Goal: Task Accomplishment & Management: Use online tool/utility

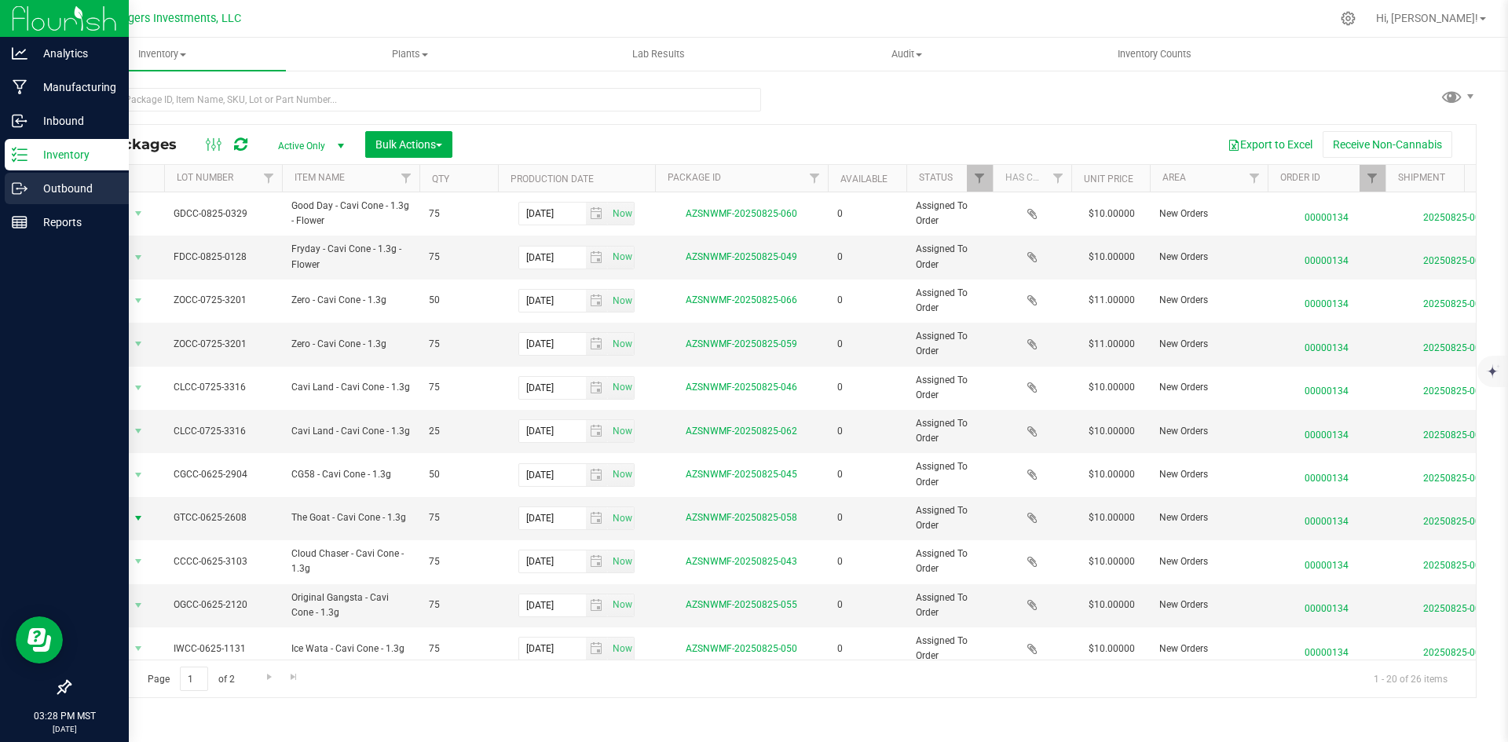
click at [53, 179] on p "Outbound" at bounding box center [74, 188] width 94 height 19
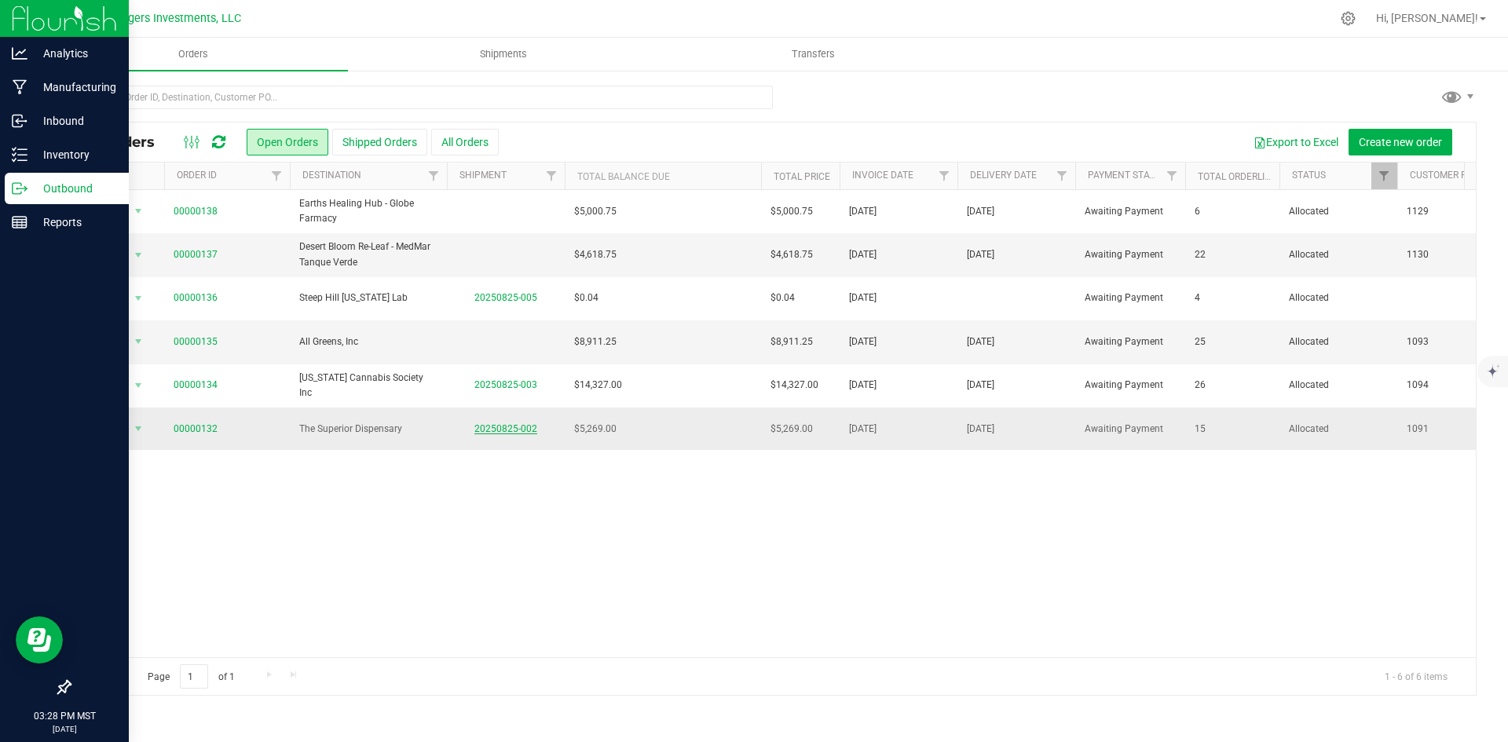
click at [503, 425] on link "20250825-002" at bounding box center [505, 428] width 63 height 11
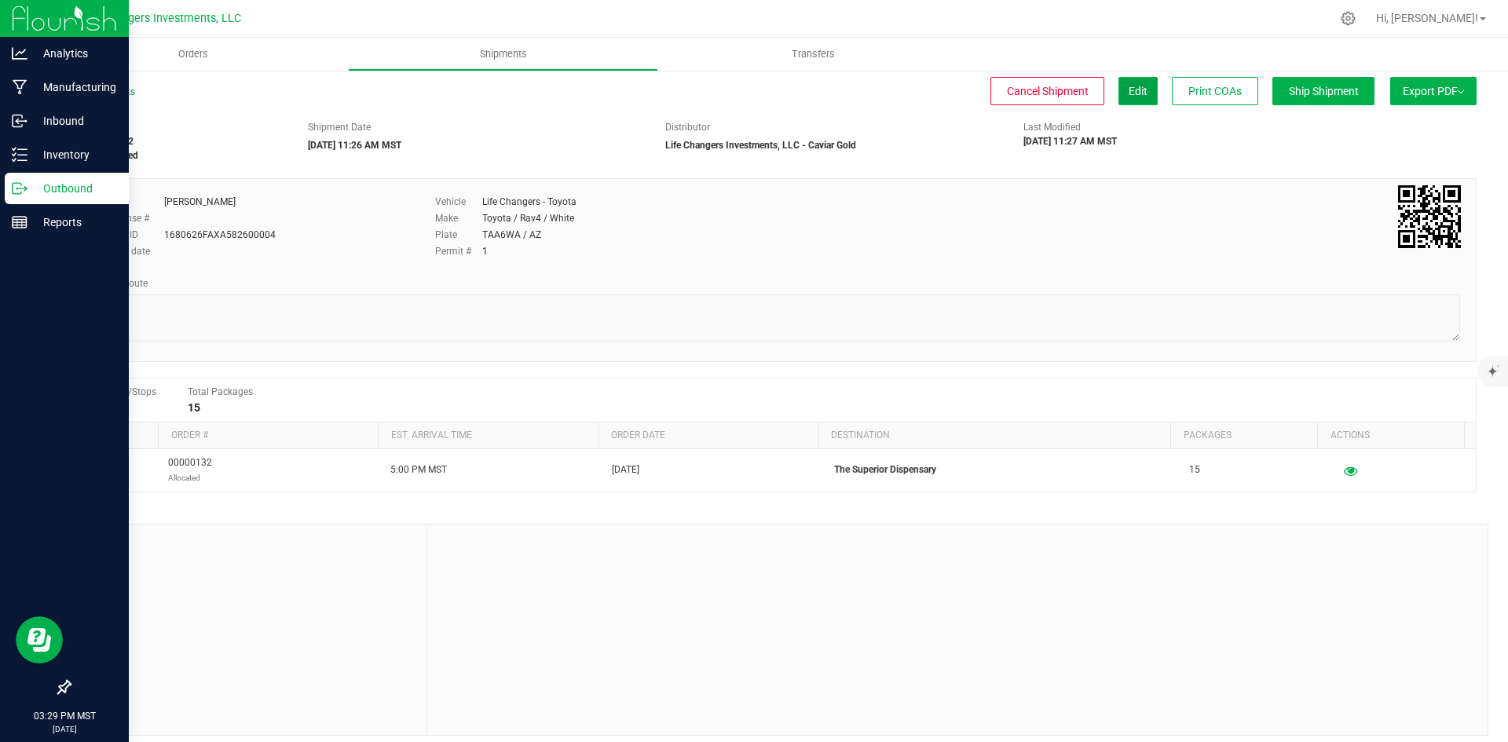
click at [1128, 85] on span "Edit" at bounding box center [1137, 91] width 19 height 13
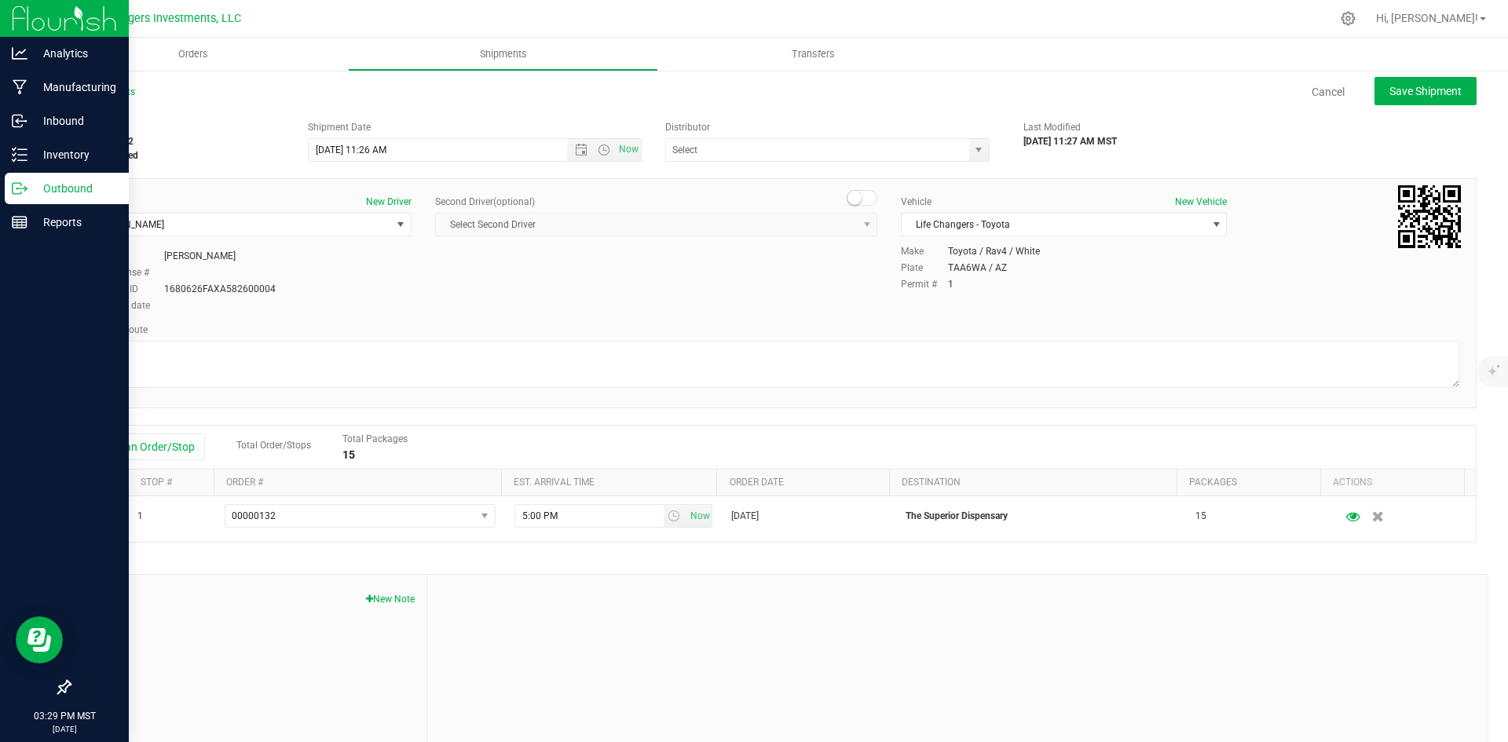
type input "Life Changers Investments, LLC - Caviar Gold"
click at [575, 151] on span "Open the date view" at bounding box center [581, 150] width 13 height 13
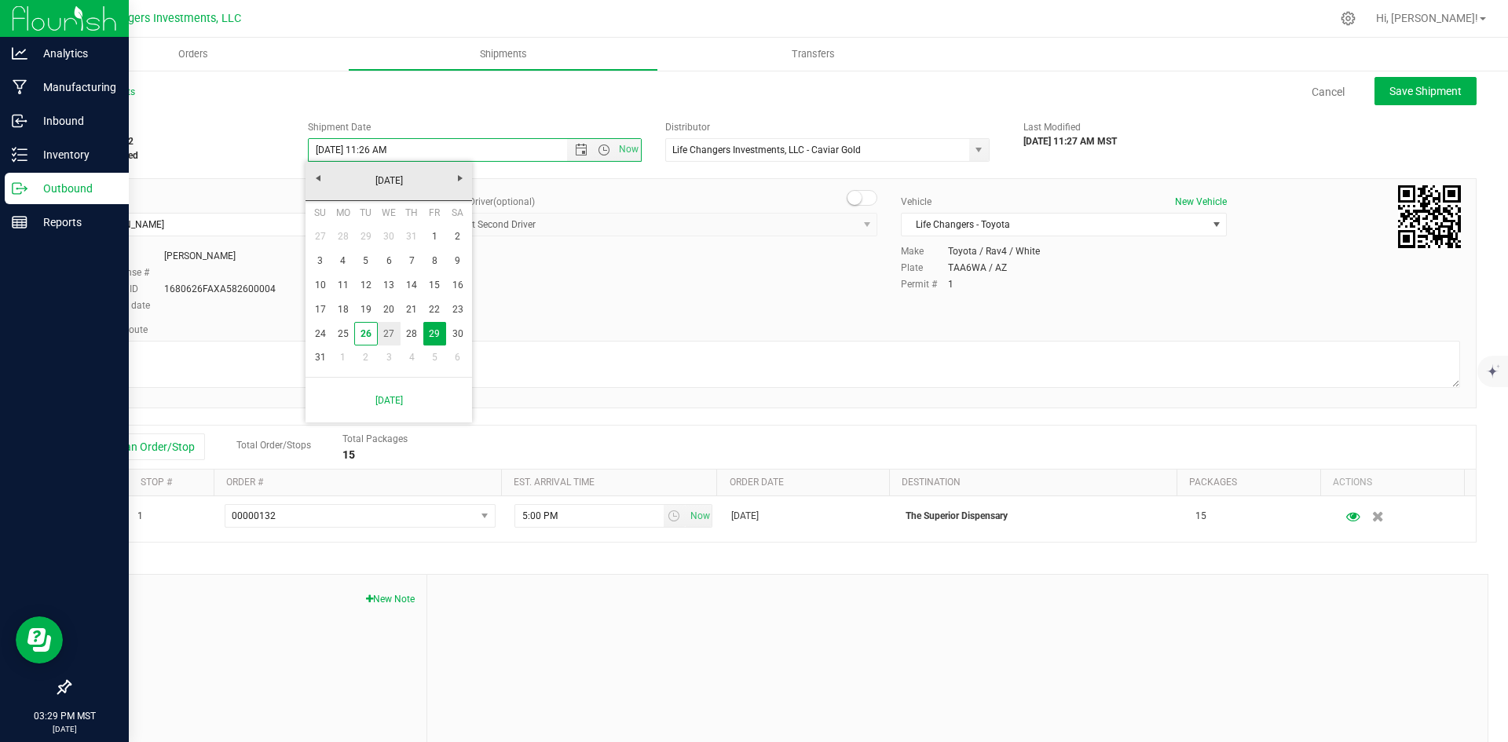
click at [390, 330] on link "27" at bounding box center [389, 334] width 23 height 24
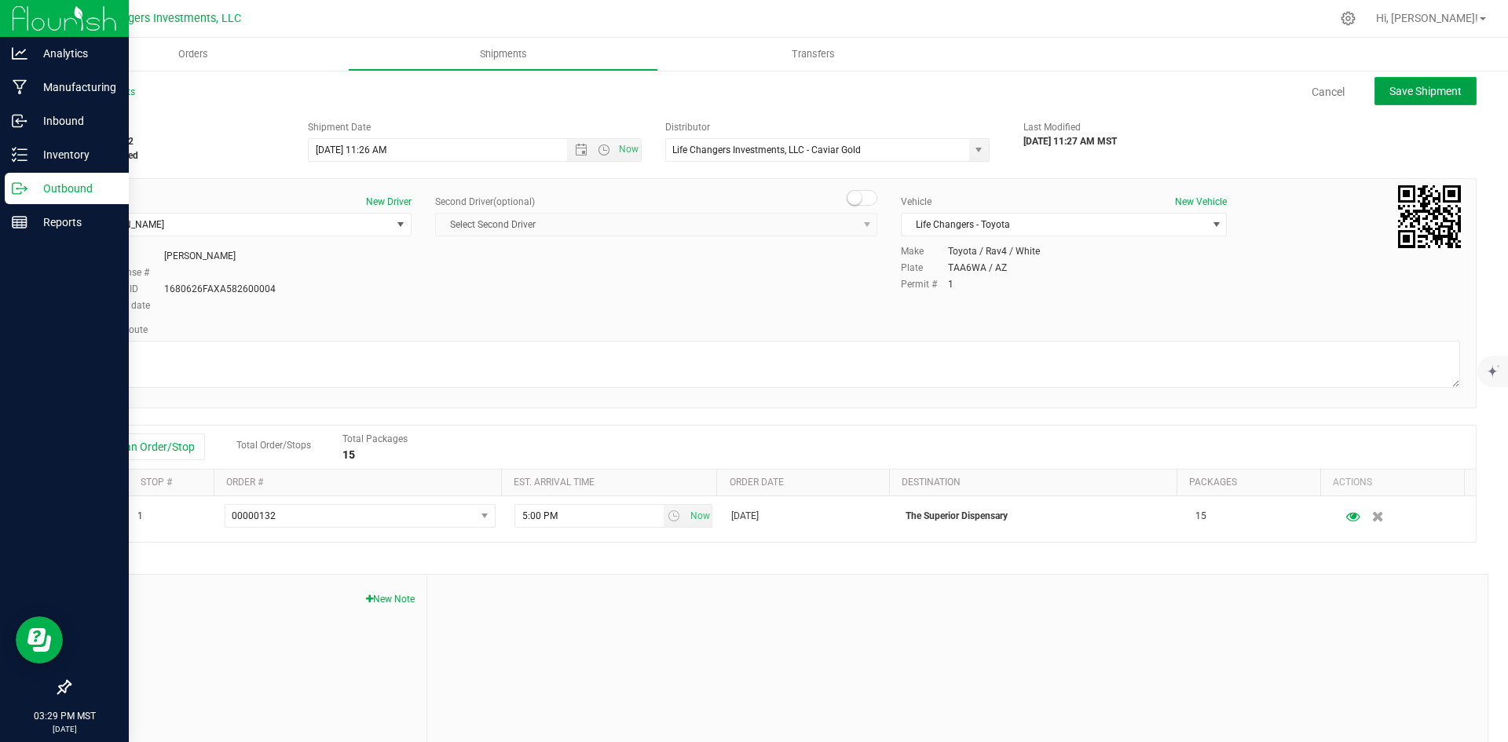
click at [1416, 82] on button "Save Shipment" at bounding box center [1425, 91] width 102 height 28
type input "8/27/2025 6:26 PM"
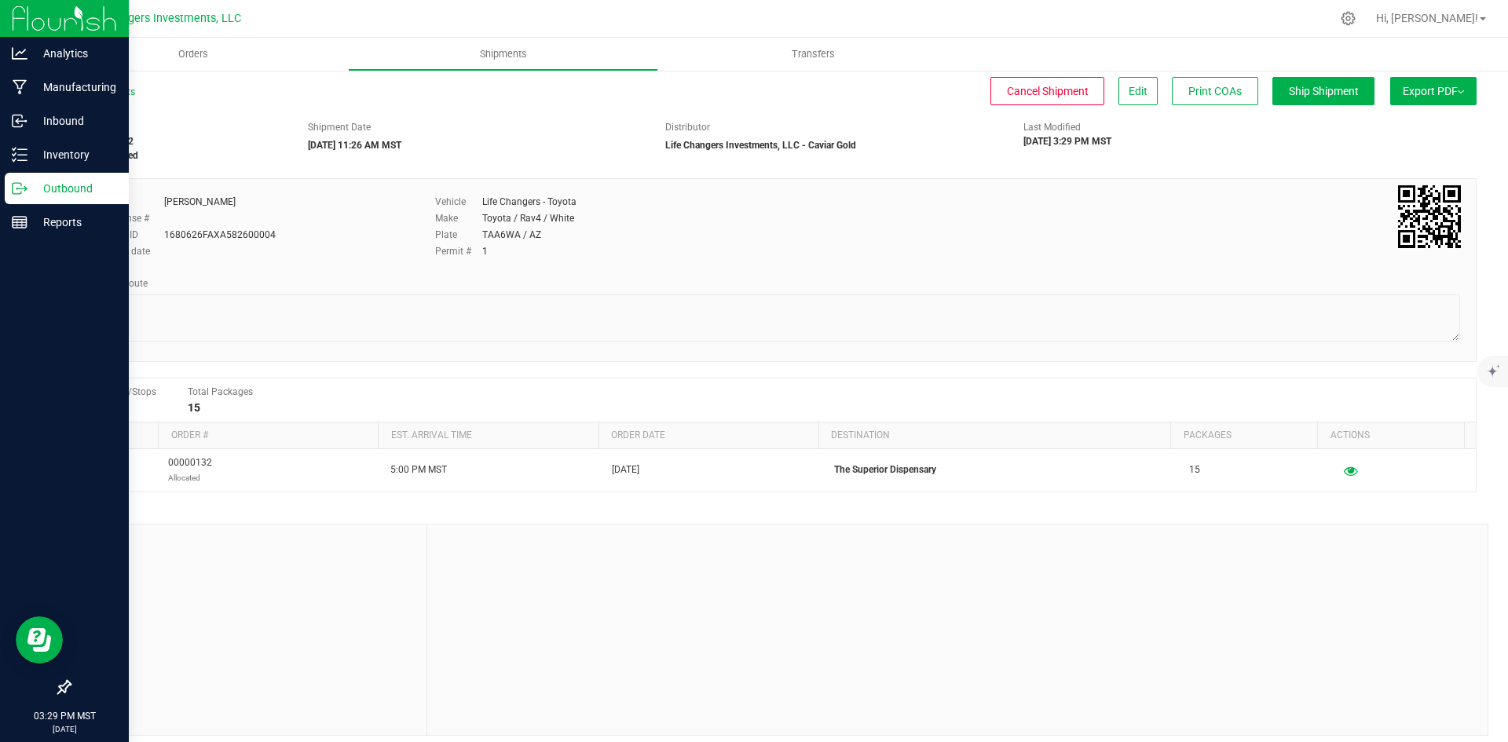
click at [1416, 83] on button "Export PDF" at bounding box center [1433, 91] width 86 height 28
click at [1404, 126] on span "Manifest by Package ID" at bounding box center [1410, 125] width 100 height 11
click at [70, 155] on p "Inventory" at bounding box center [74, 154] width 94 height 19
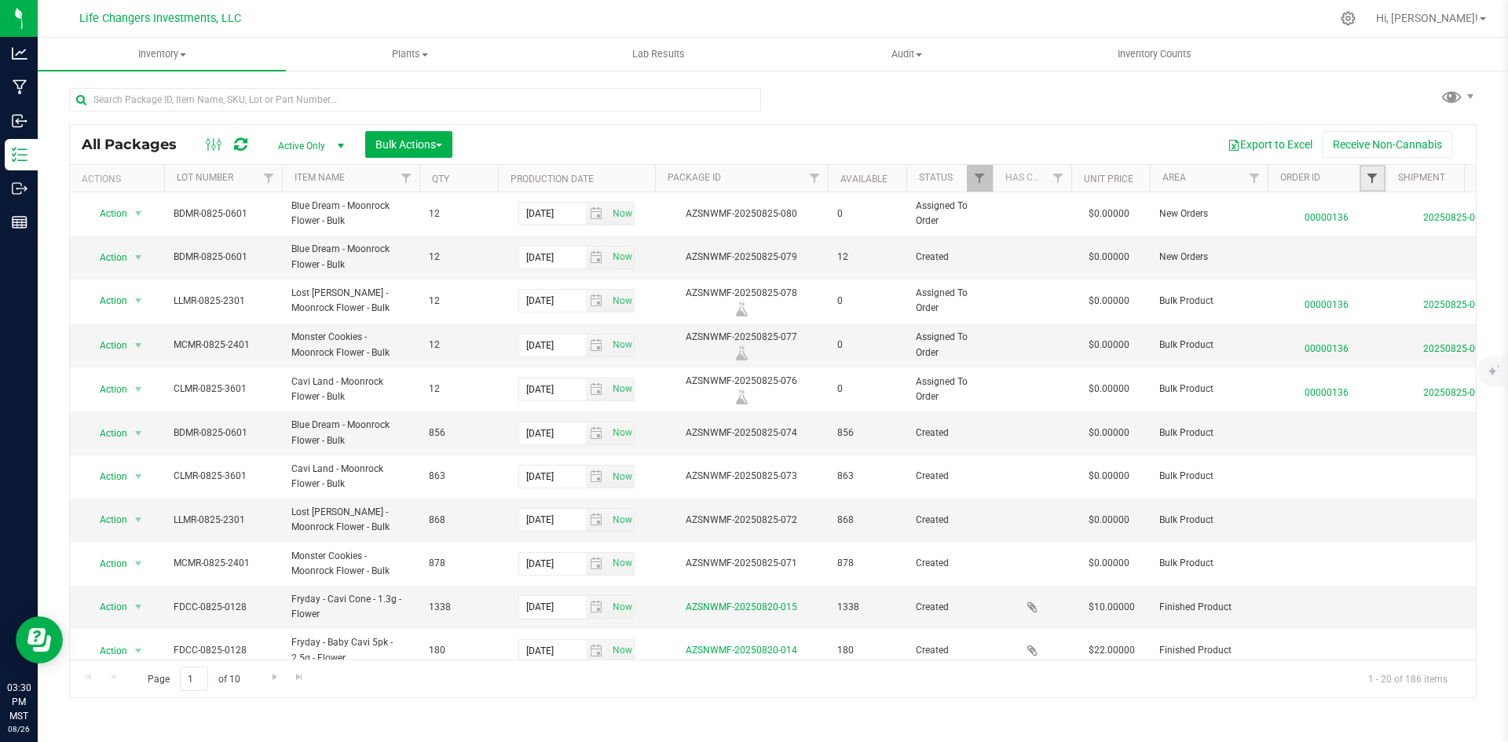
click at [1371, 185] on span "Filter" at bounding box center [1371, 178] width 13 height 13
type input "132"
click at [1347, 253] on input "00000132" at bounding box center [1348, 250] width 10 height 10
checkbox input "true"
click at [1373, 307] on button "Filter" at bounding box center [1373, 309] width 75 height 35
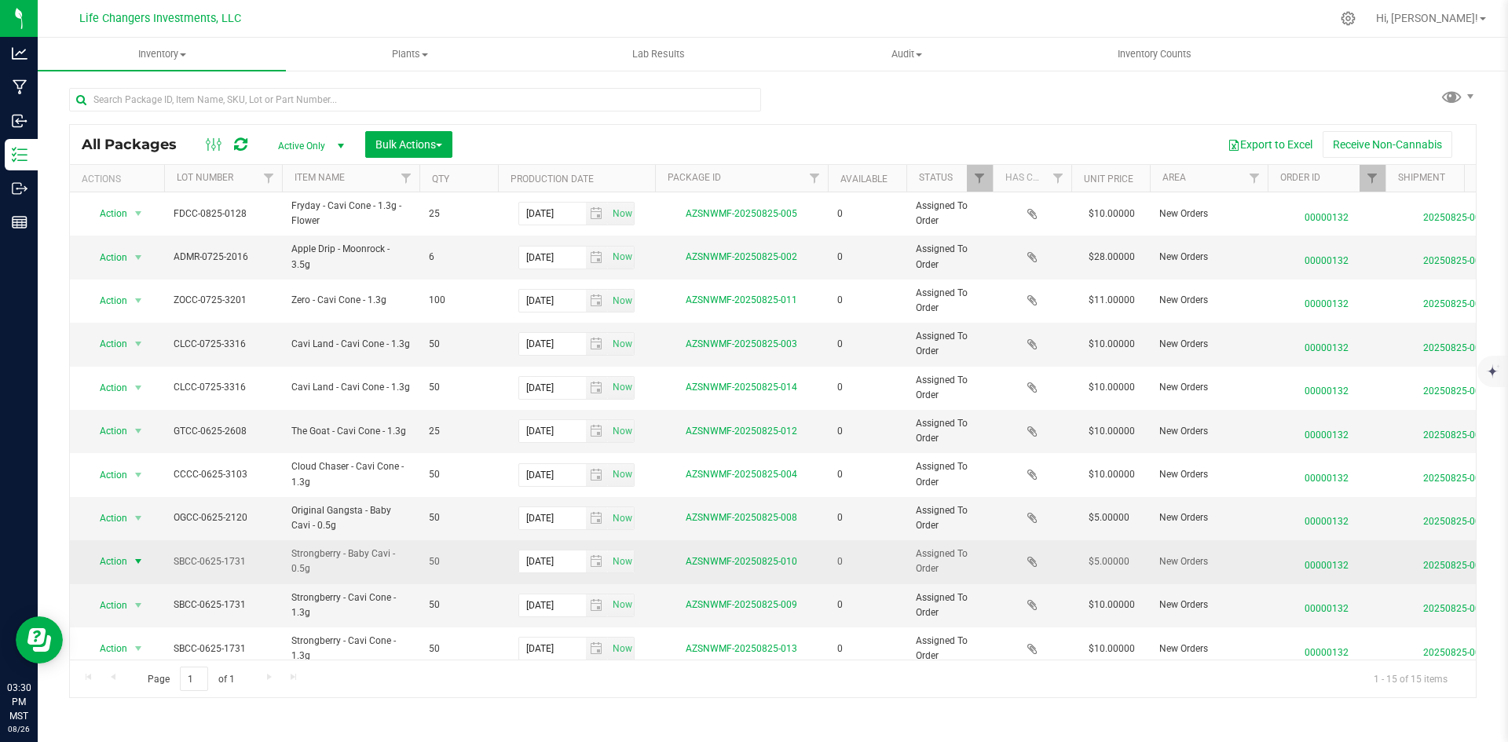
click at [111, 562] on span "Action" at bounding box center [107, 561] width 42 height 22
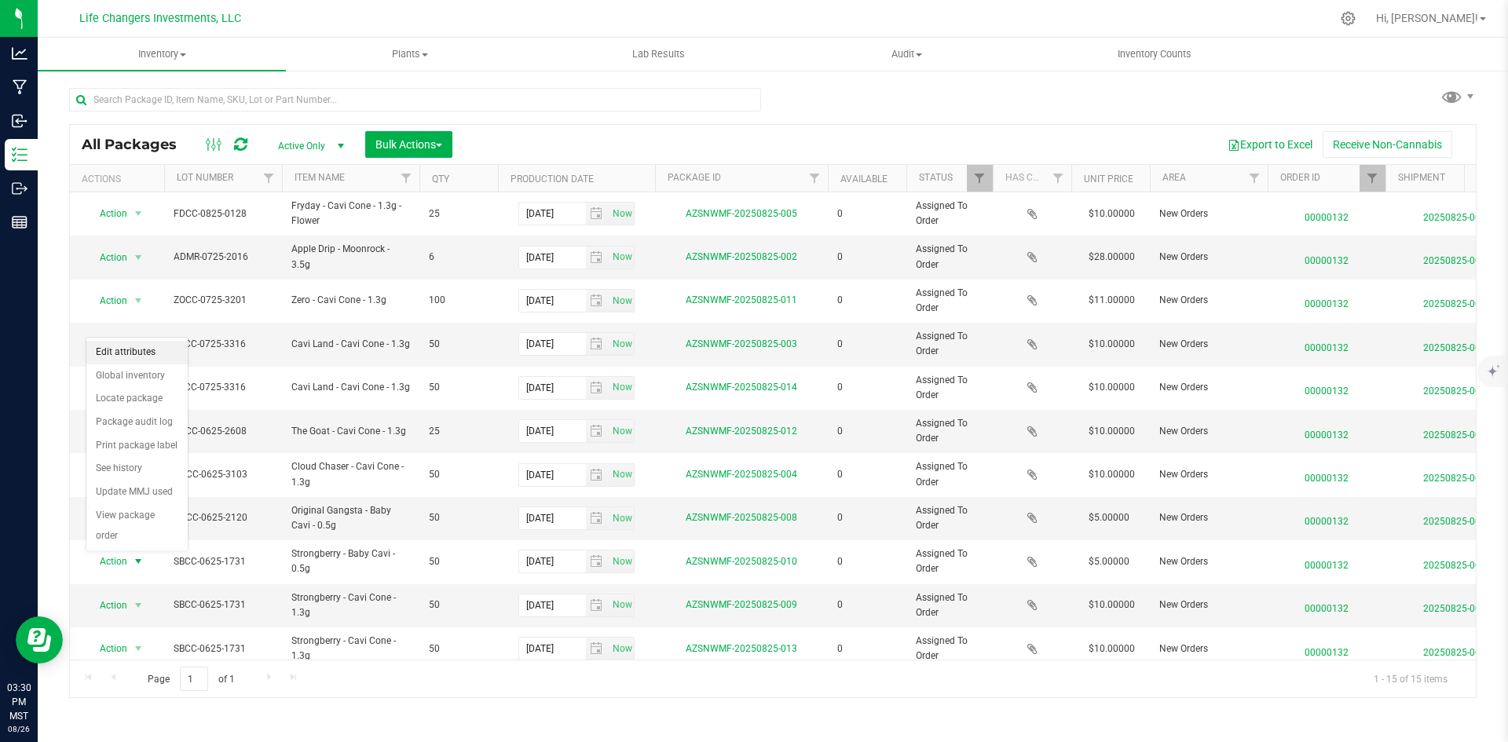
click at [130, 353] on li "Edit attributes" at bounding box center [136, 353] width 101 height 24
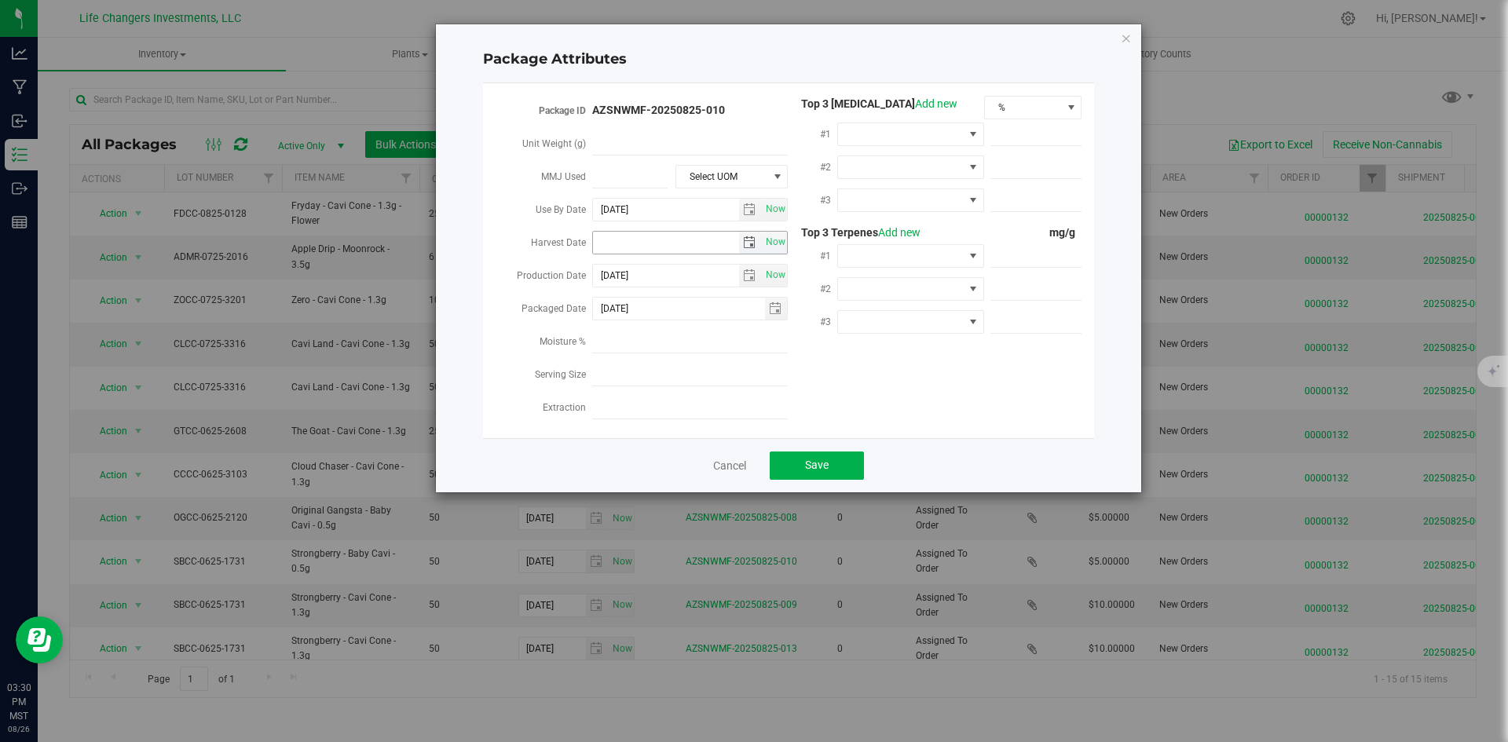
click at [731, 239] on input "Harvest Date" at bounding box center [666, 243] width 146 height 22
click at [748, 241] on span "select" at bounding box center [749, 242] width 13 height 13
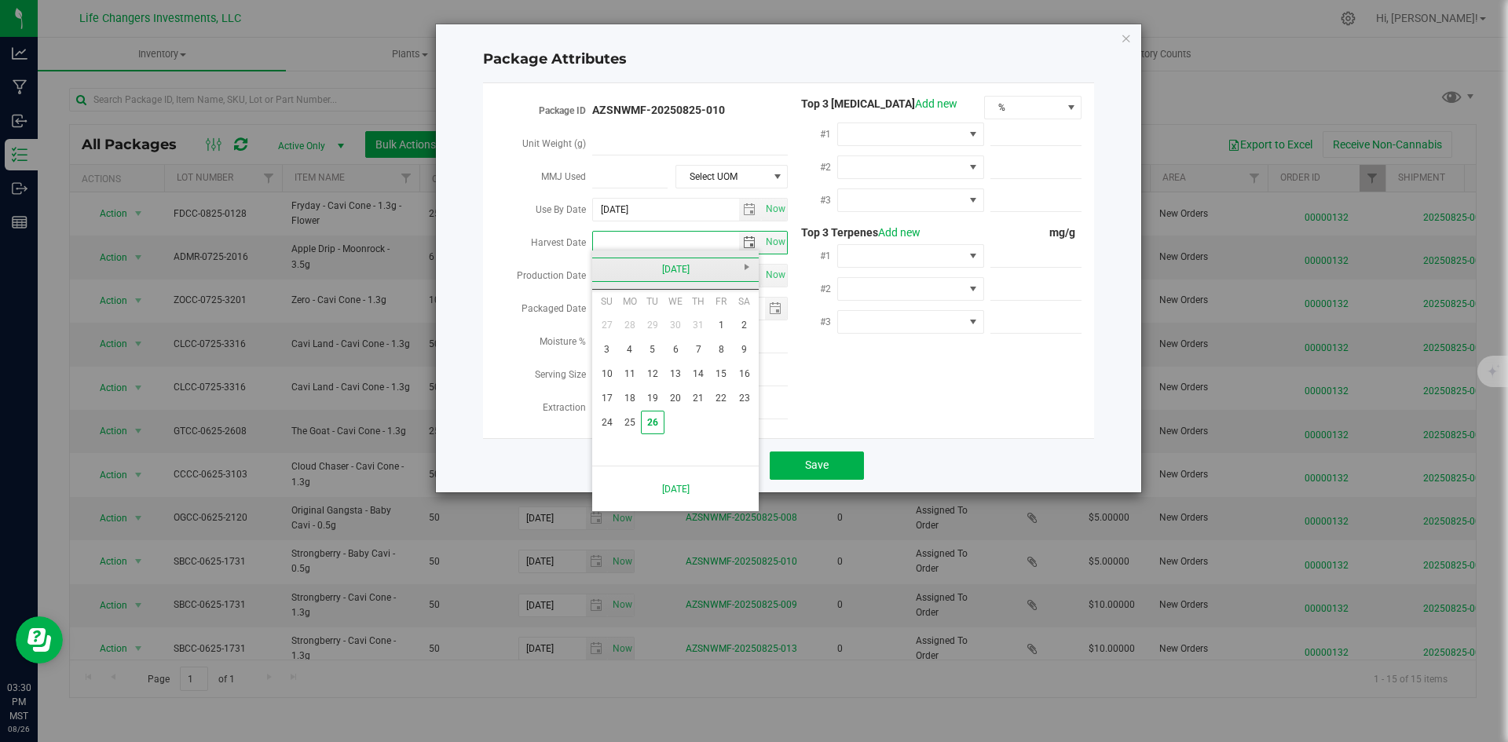
click at [605, 265] on link "[DATE]" at bounding box center [675, 270] width 169 height 24
click at [744, 307] on link "Apr" at bounding box center [735, 312] width 40 height 40
click at [669, 327] on link "2" at bounding box center [675, 325] width 23 height 24
type input "2025-04-02"
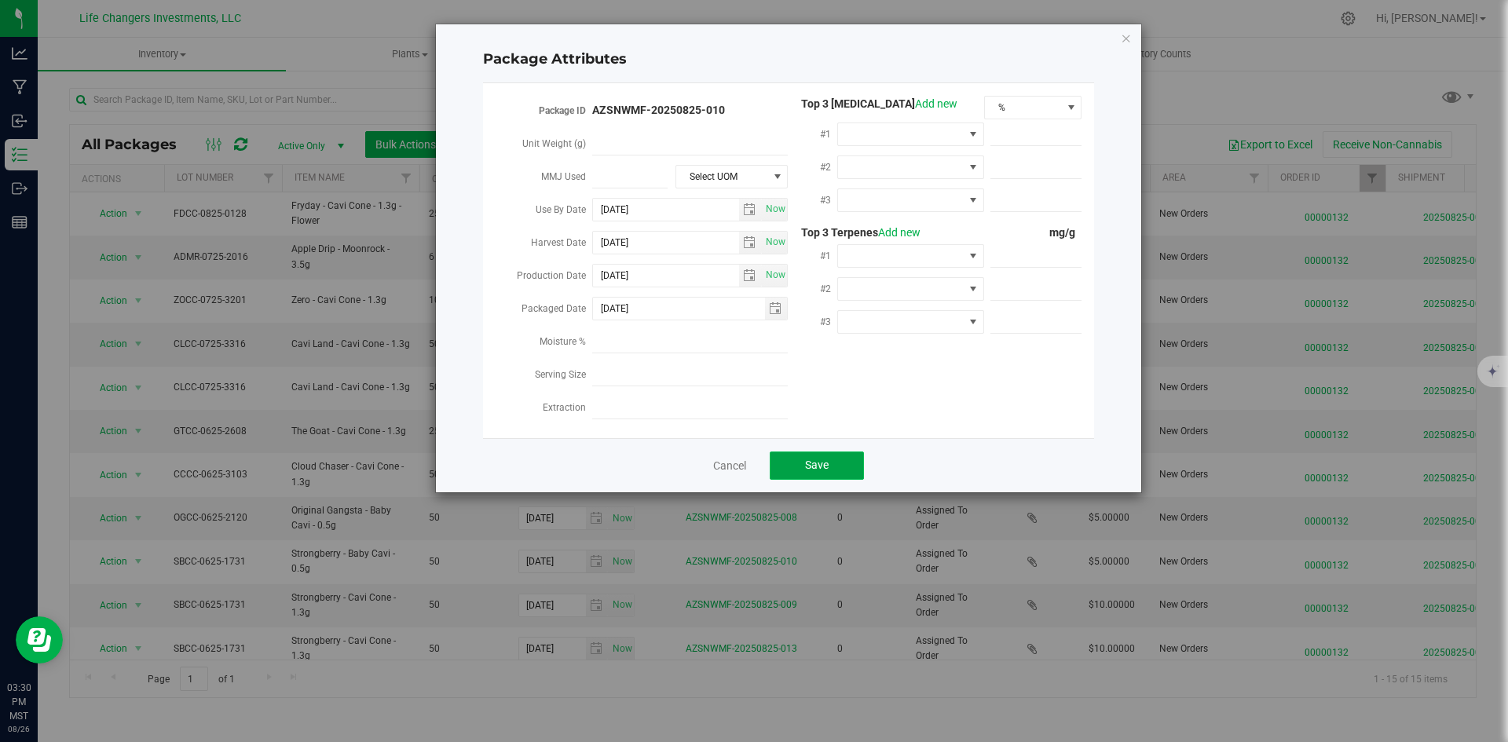
click at [819, 459] on span "Save" at bounding box center [817, 465] width 24 height 13
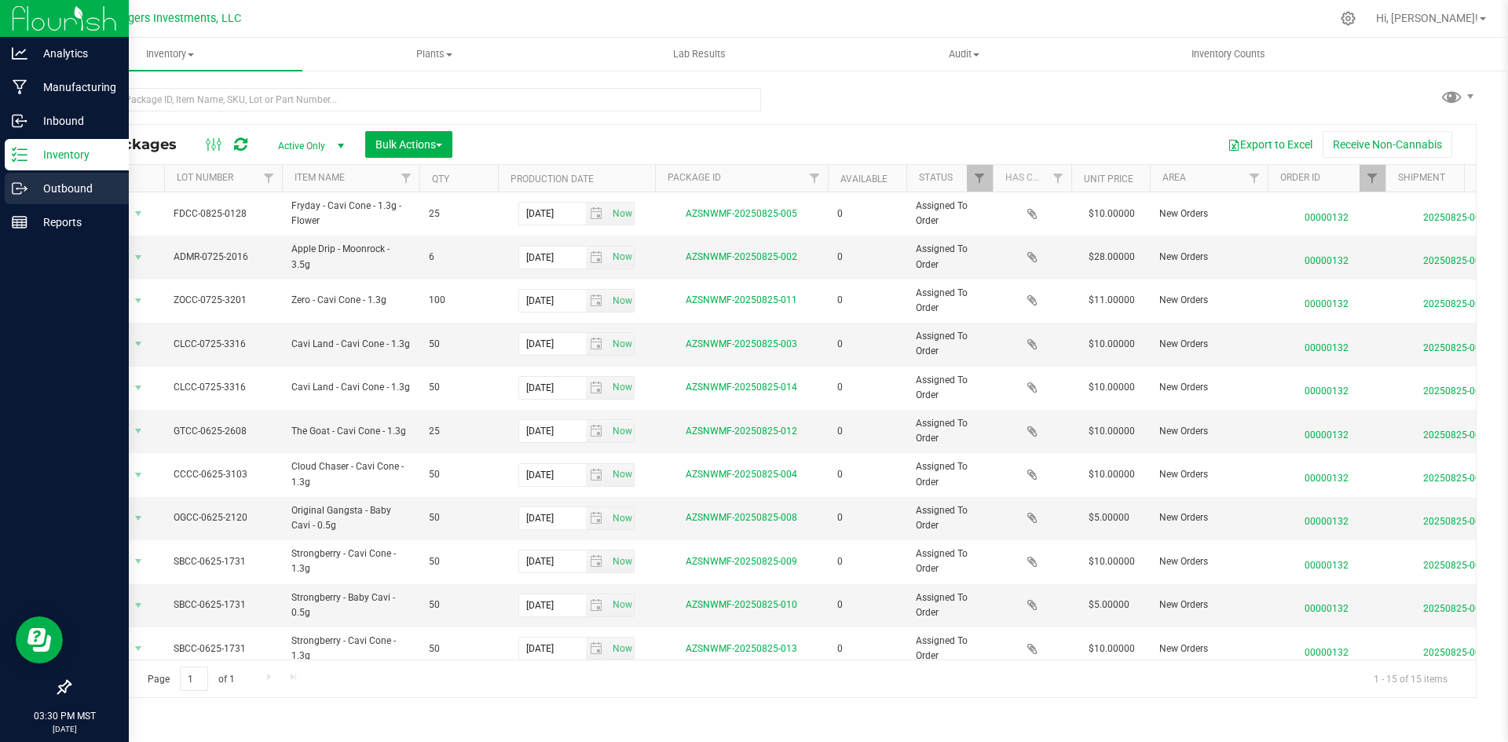
click at [59, 189] on p "Outbound" at bounding box center [74, 188] width 94 height 19
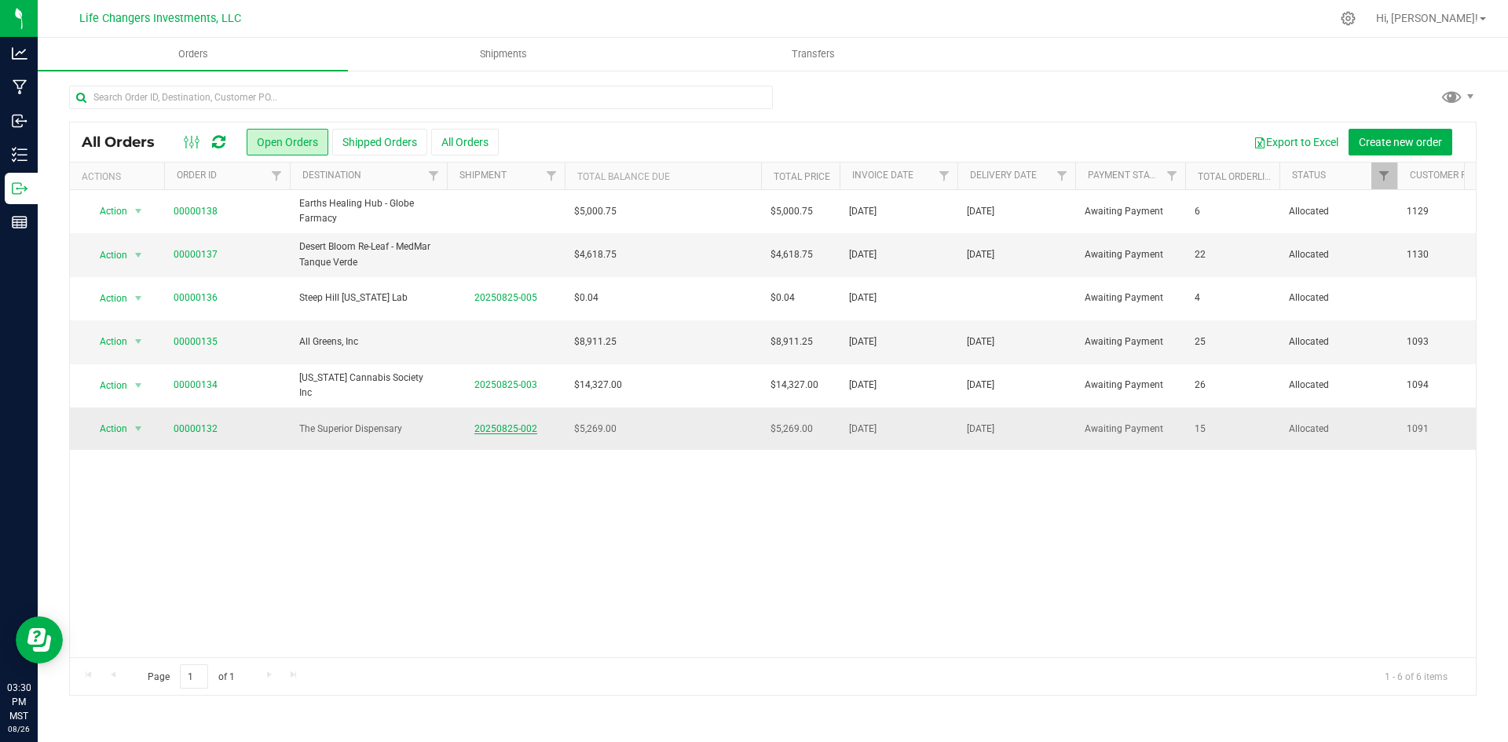
click at [510, 426] on link "20250825-002" at bounding box center [505, 428] width 63 height 11
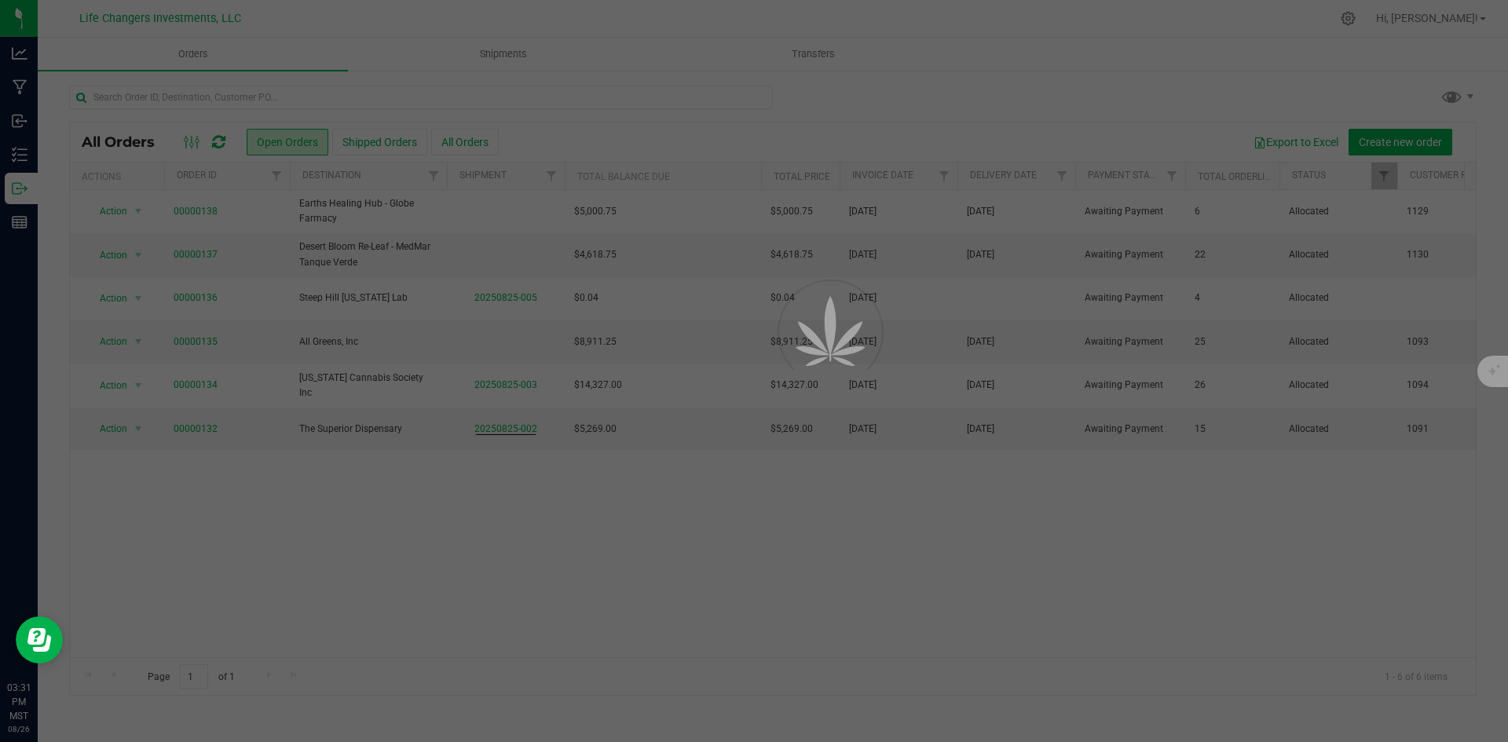
click at [987, 535] on div at bounding box center [754, 371] width 1508 height 742
click at [704, 594] on div at bounding box center [754, 371] width 1508 height 742
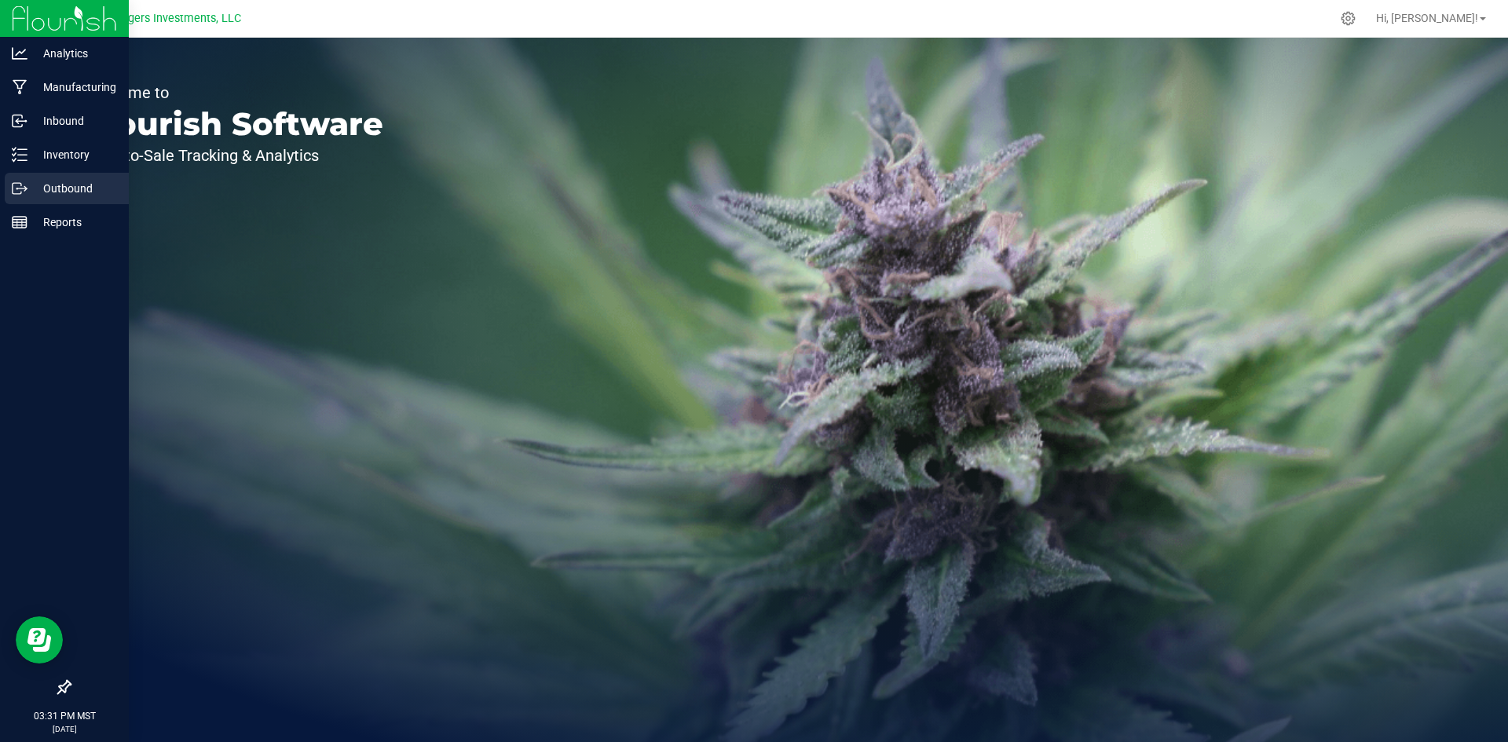
click at [62, 187] on p "Outbound" at bounding box center [74, 188] width 94 height 19
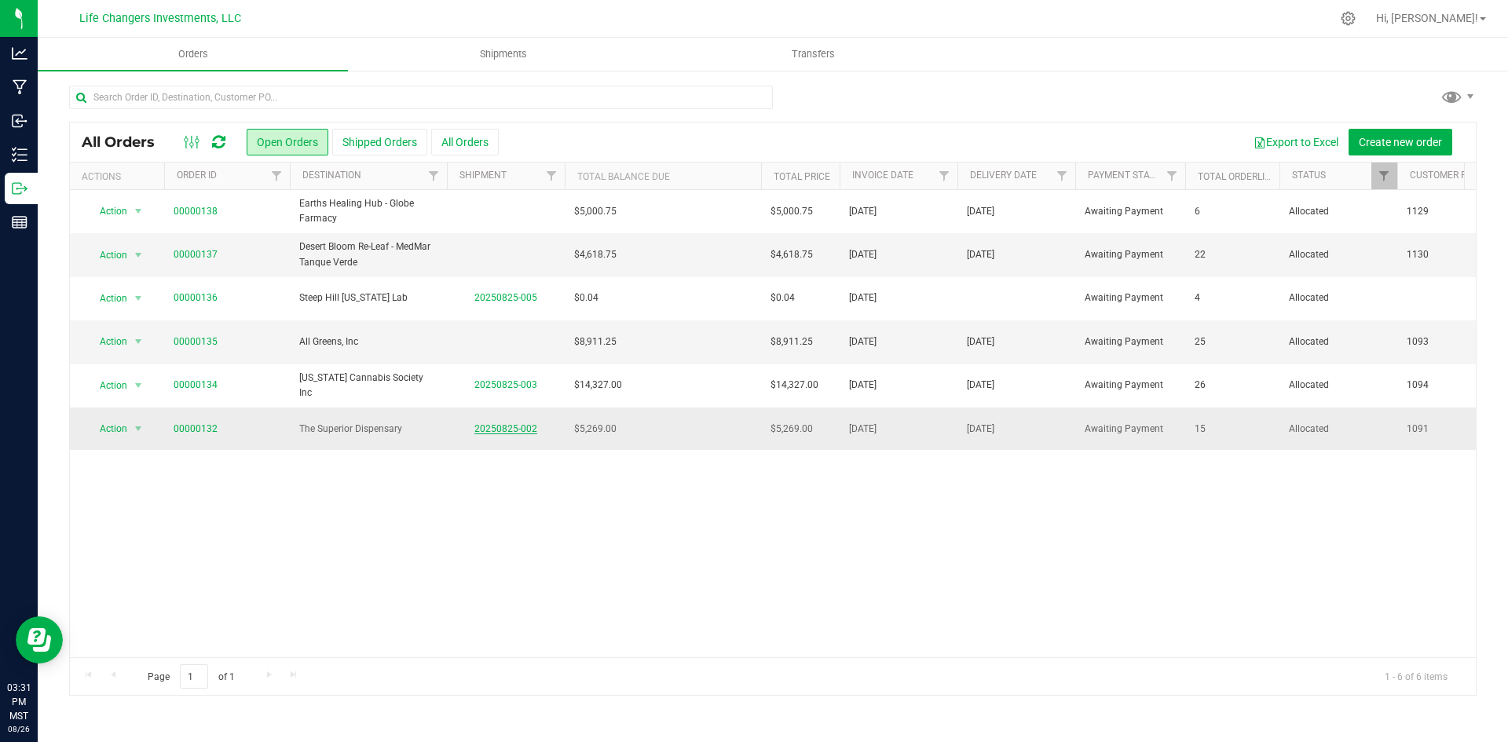
click at [503, 430] on link "20250825-002" at bounding box center [505, 428] width 63 height 11
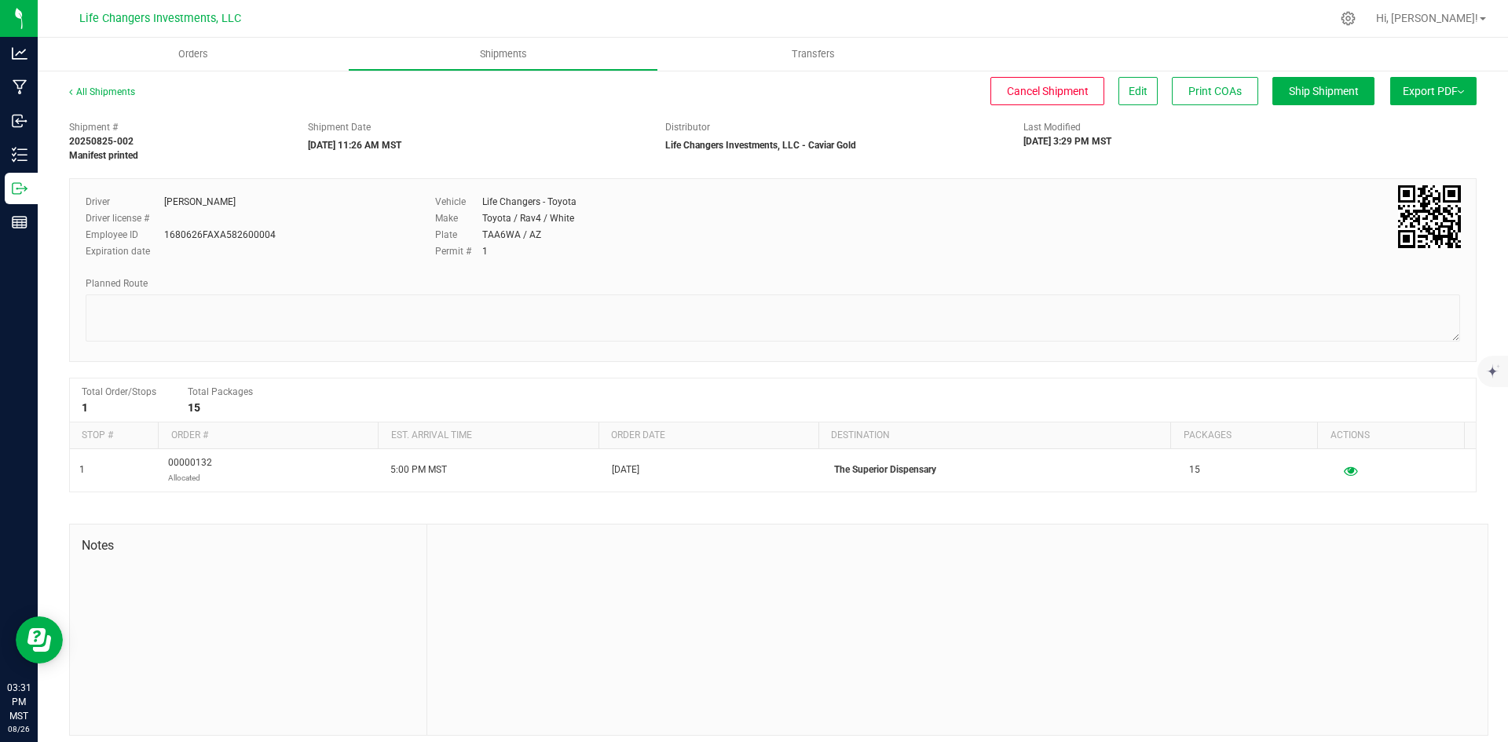
click at [1422, 97] on button "Export PDF" at bounding box center [1433, 91] width 86 height 28
click at [1415, 125] on span "Manifest by Package ID" at bounding box center [1410, 125] width 100 height 11
click at [196, 52] on span "Orders" at bounding box center [203, 54] width 72 height 14
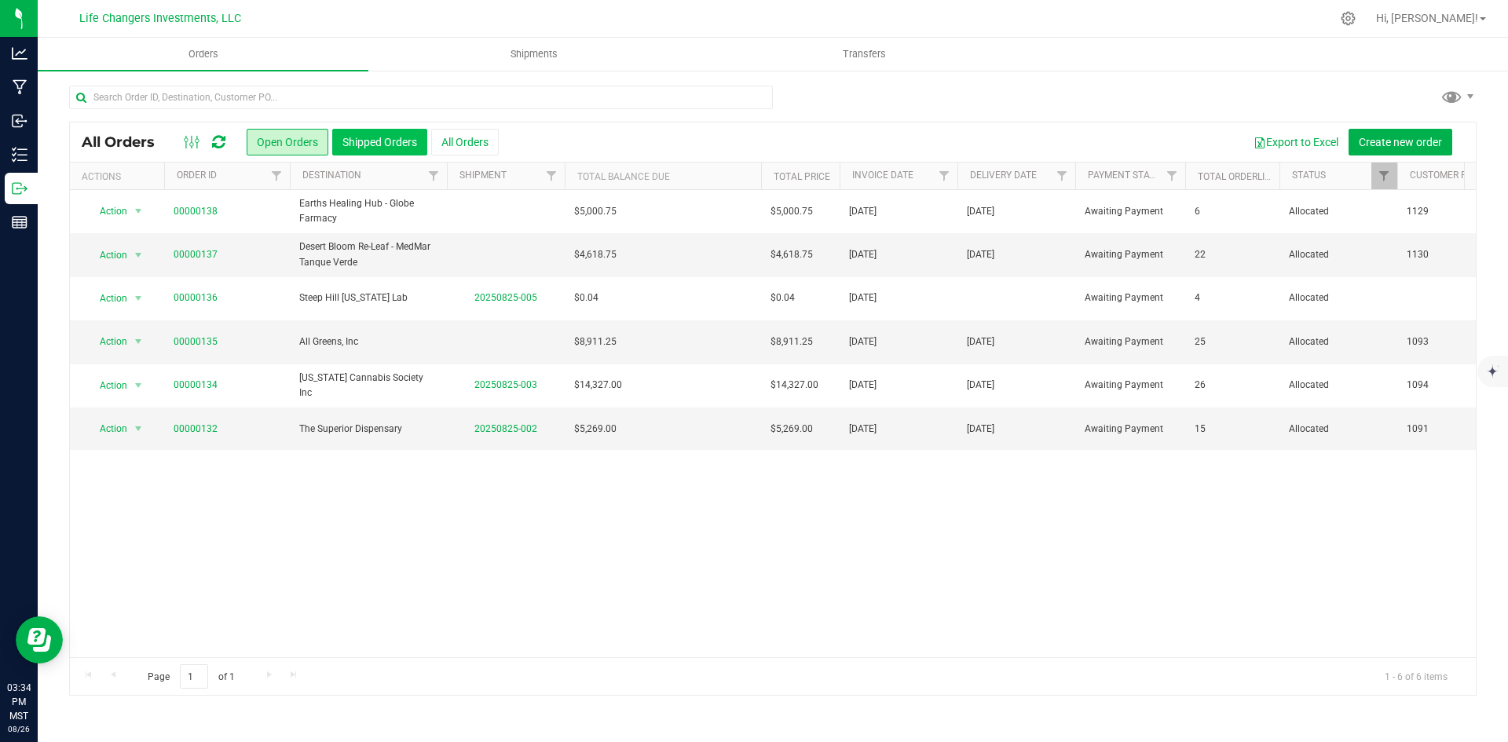
click at [357, 133] on button "Shipped Orders" at bounding box center [379, 142] width 95 height 27
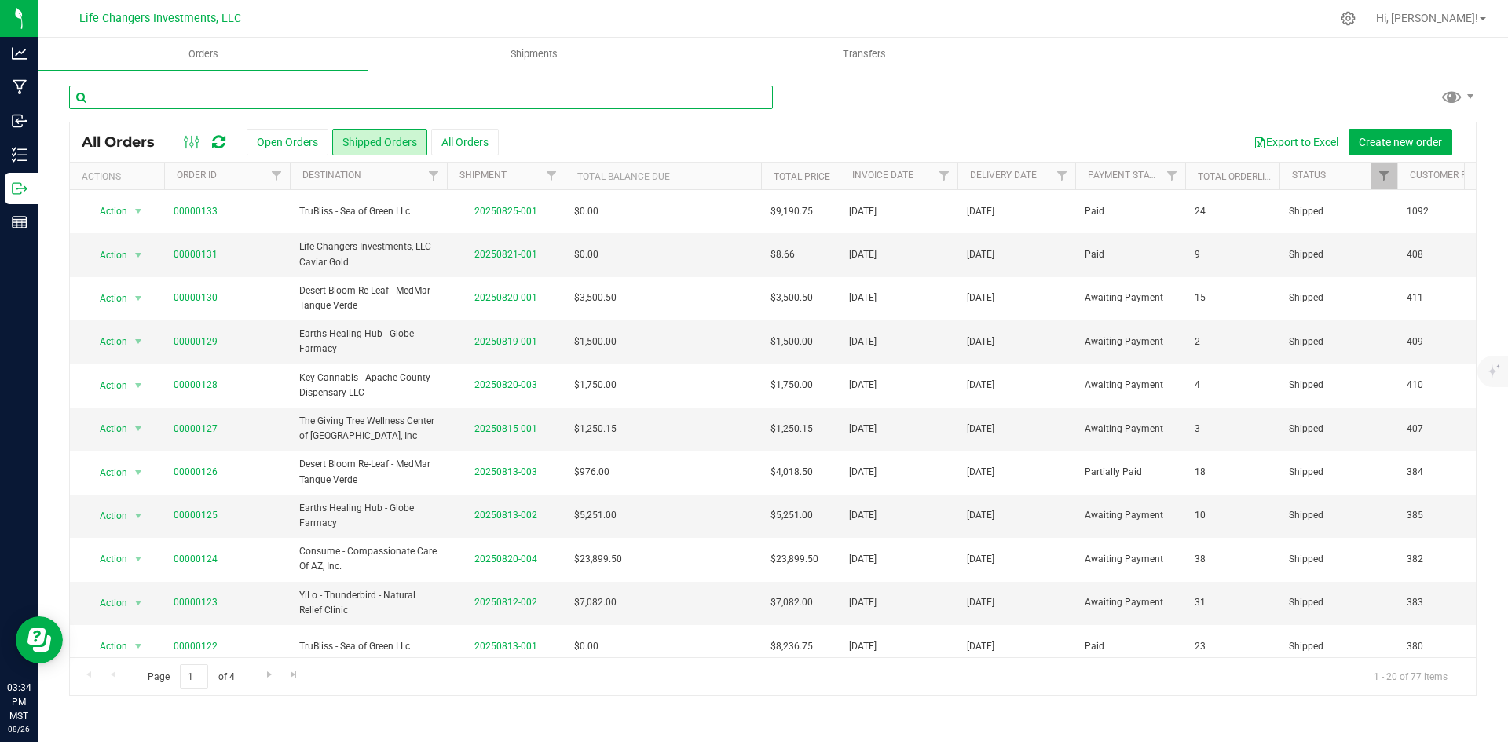
click at [311, 99] on input "text" at bounding box center [421, 98] width 704 height 24
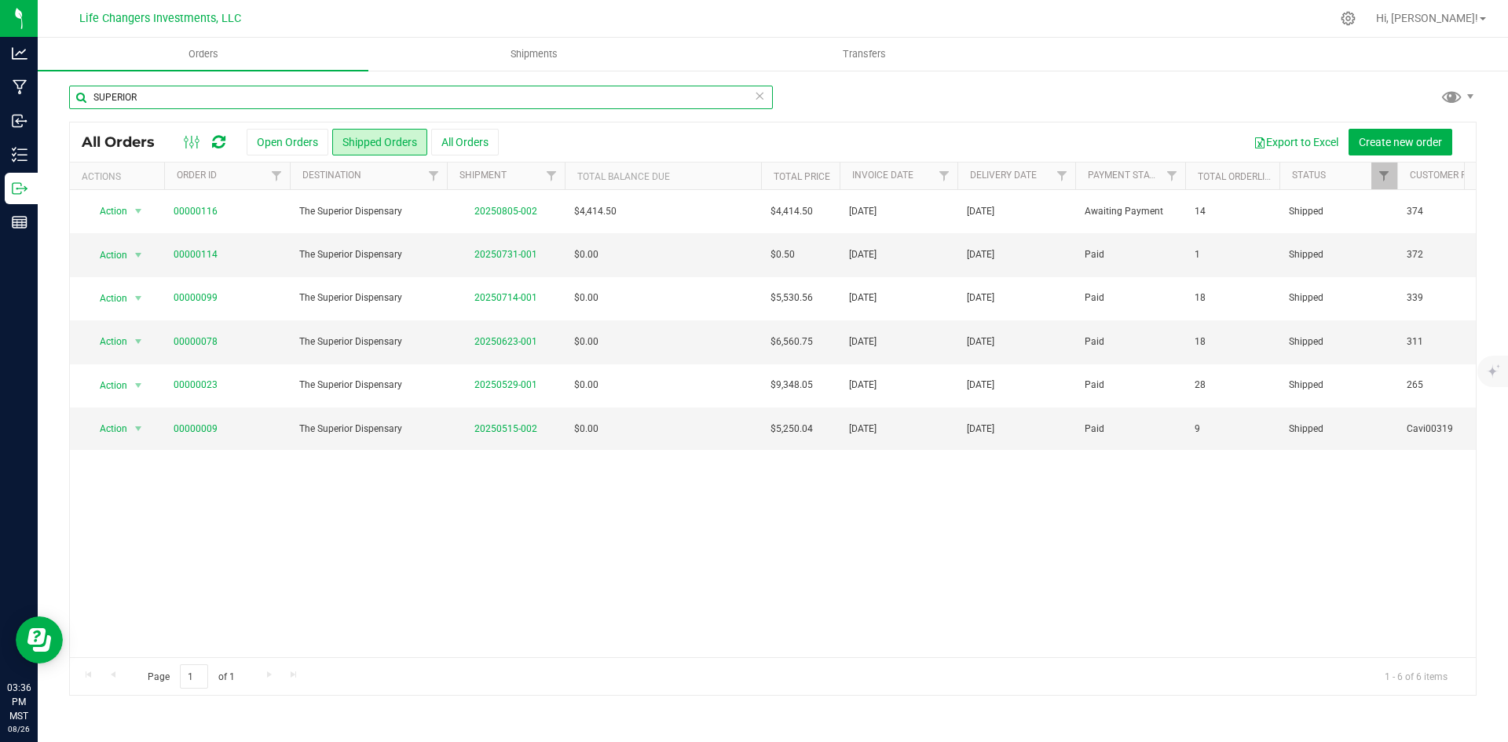
type input "SUPERIOR"
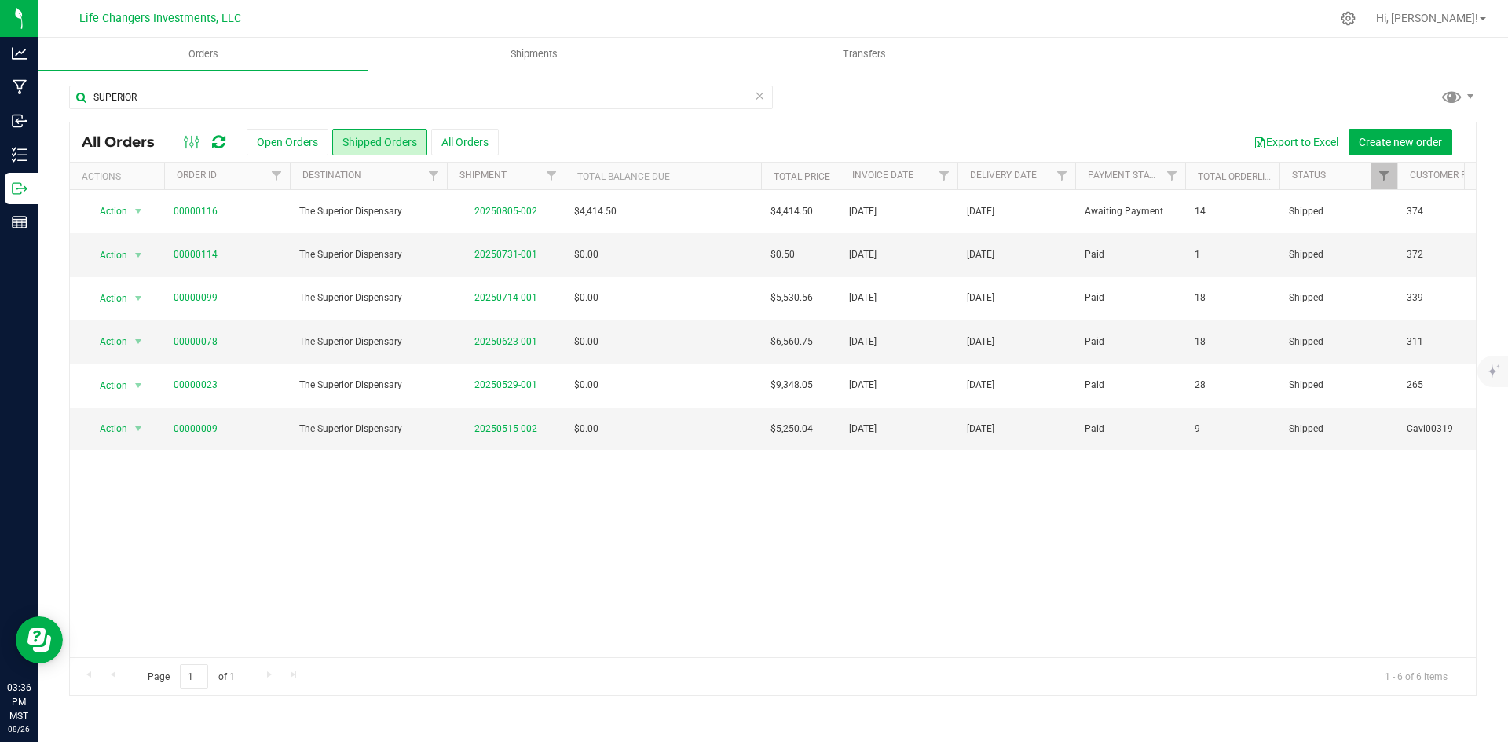
click at [759, 95] on icon at bounding box center [759, 95] width 11 height 19
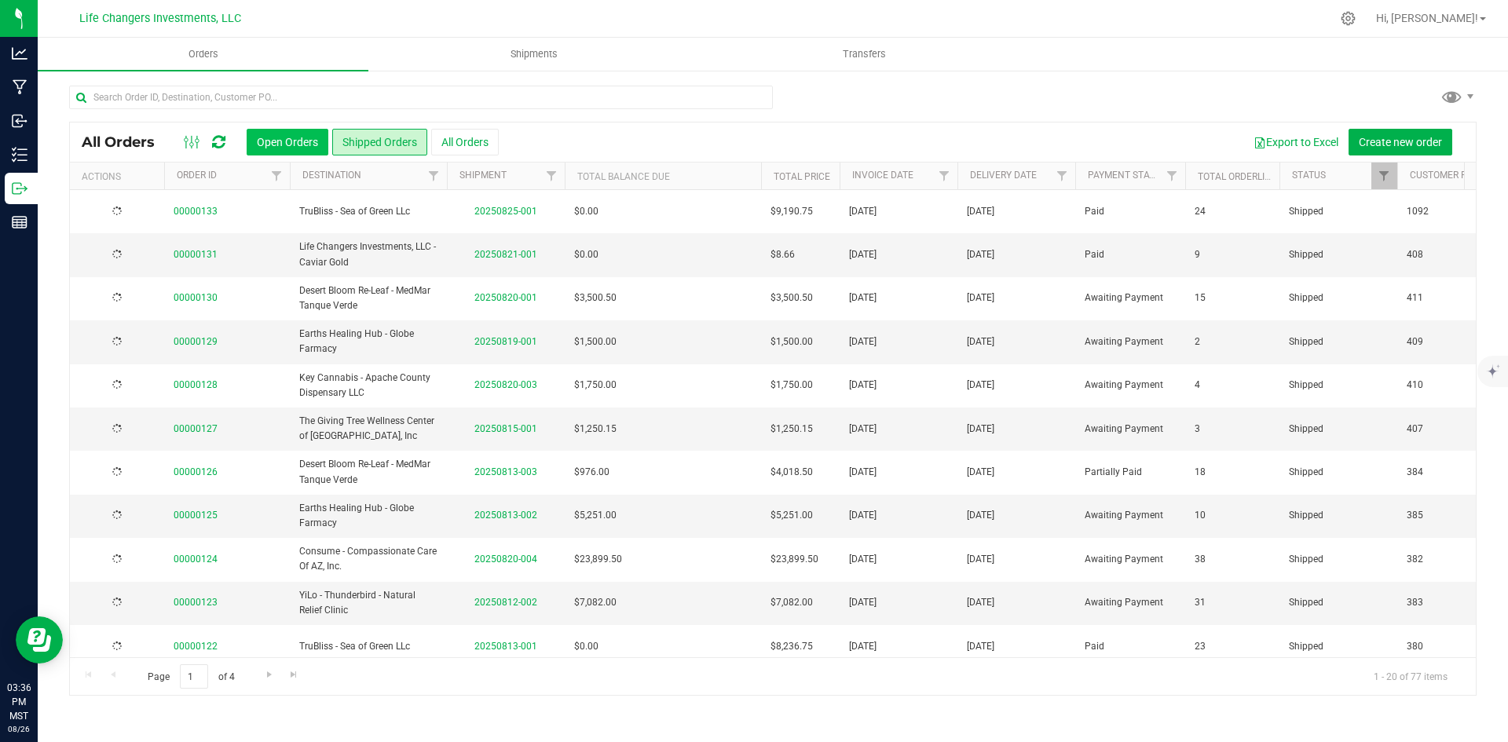
click at [286, 136] on button "Open Orders" at bounding box center [288, 142] width 82 height 27
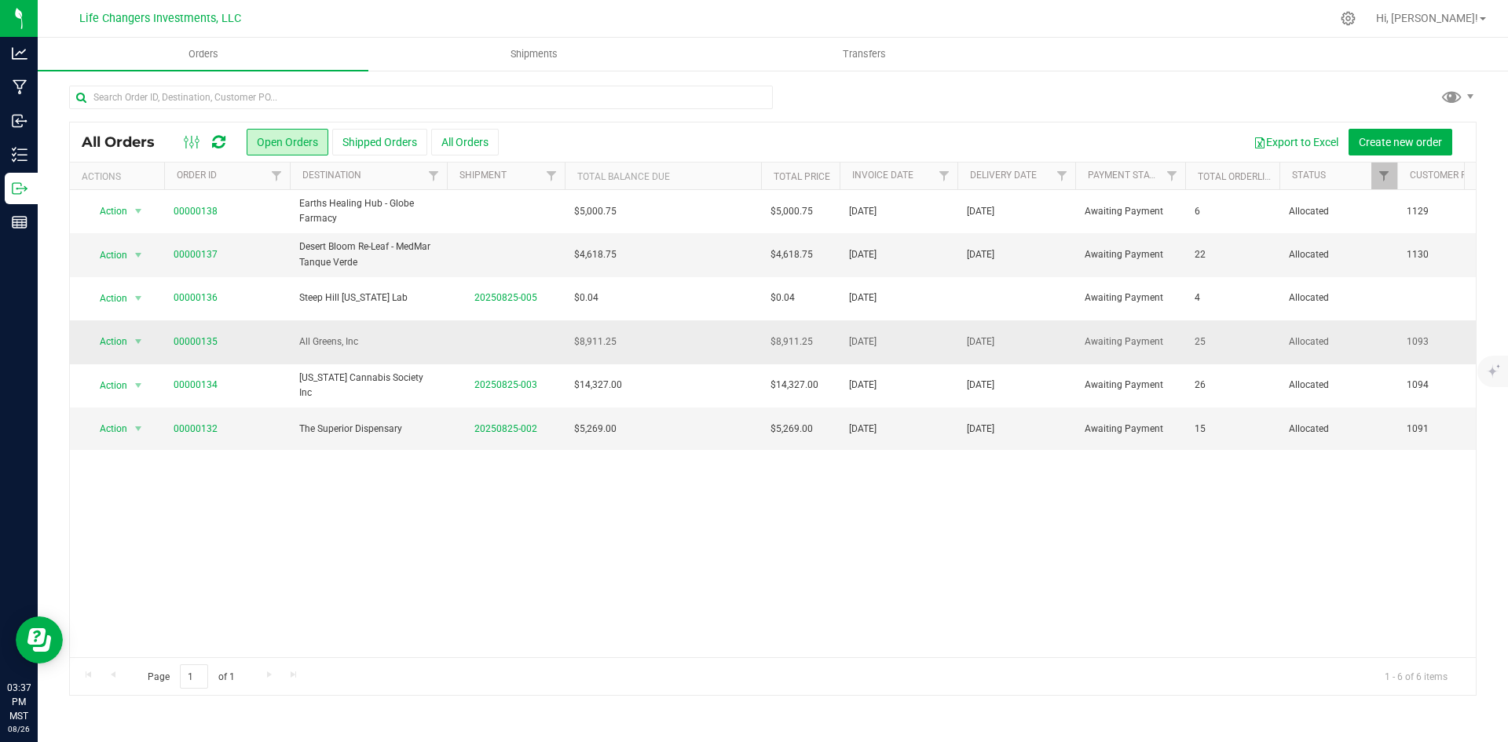
click at [690, 351] on td "$8,911.25" at bounding box center [663, 341] width 196 height 43
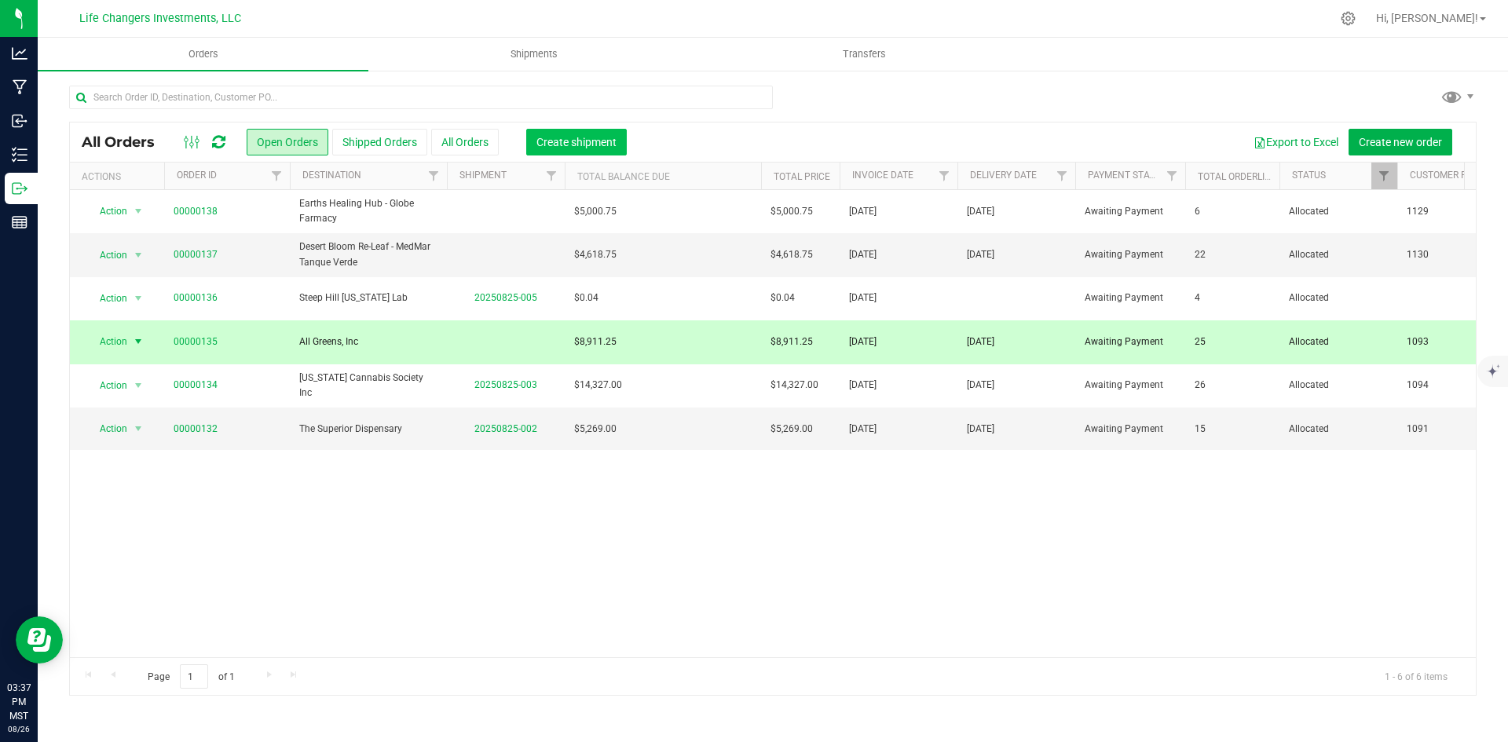
click at [569, 147] on span "Create shipment" at bounding box center [576, 142] width 80 height 13
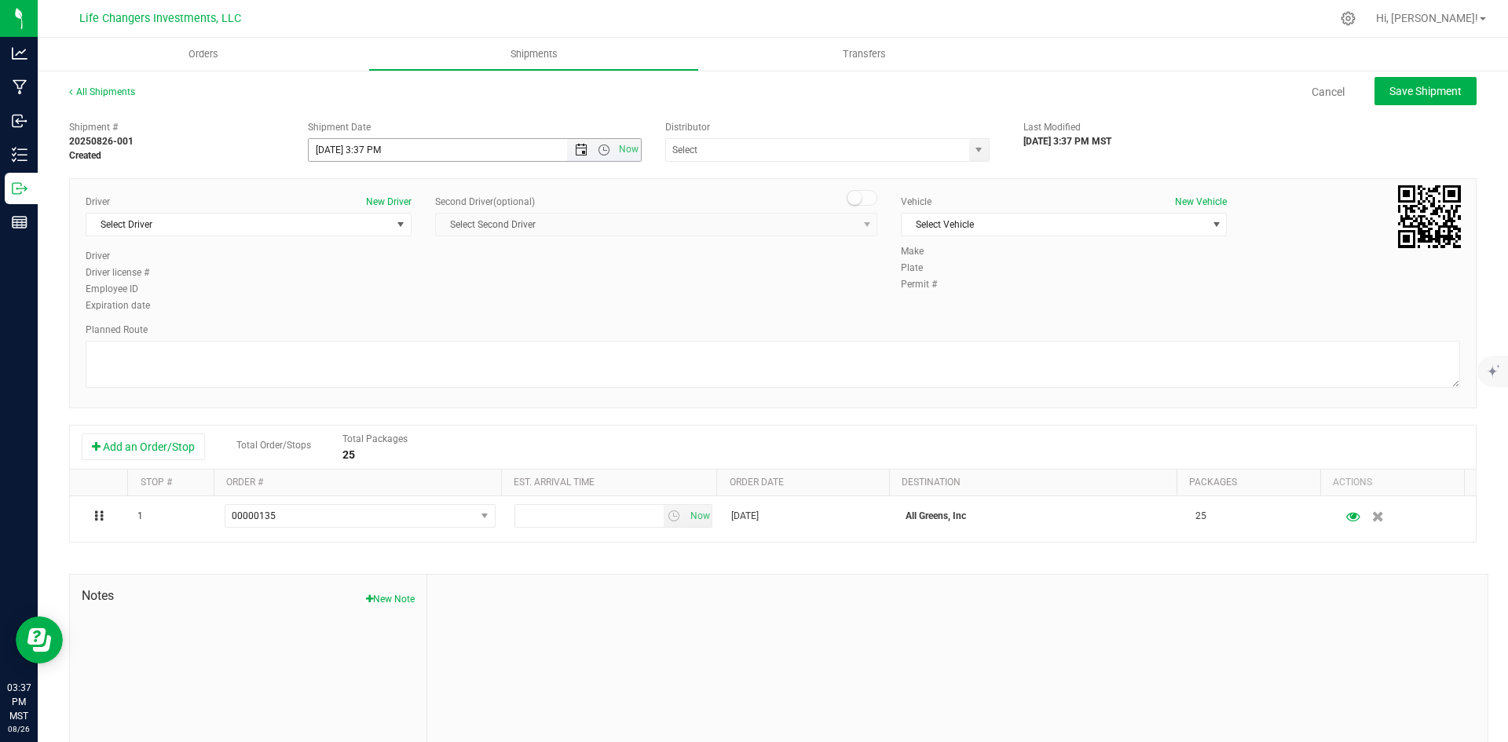
click at [575, 149] on span "Open the date view" at bounding box center [581, 150] width 13 height 13
click at [387, 334] on link "27" at bounding box center [389, 334] width 23 height 24
type input "[DATE] 3:37 PM"
click at [938, 152] on input "text" at bounding box center [813, 150] width 294 height 22
click at [969, 149] on span "select" at bounding box center [979, 150] width 20 height 22
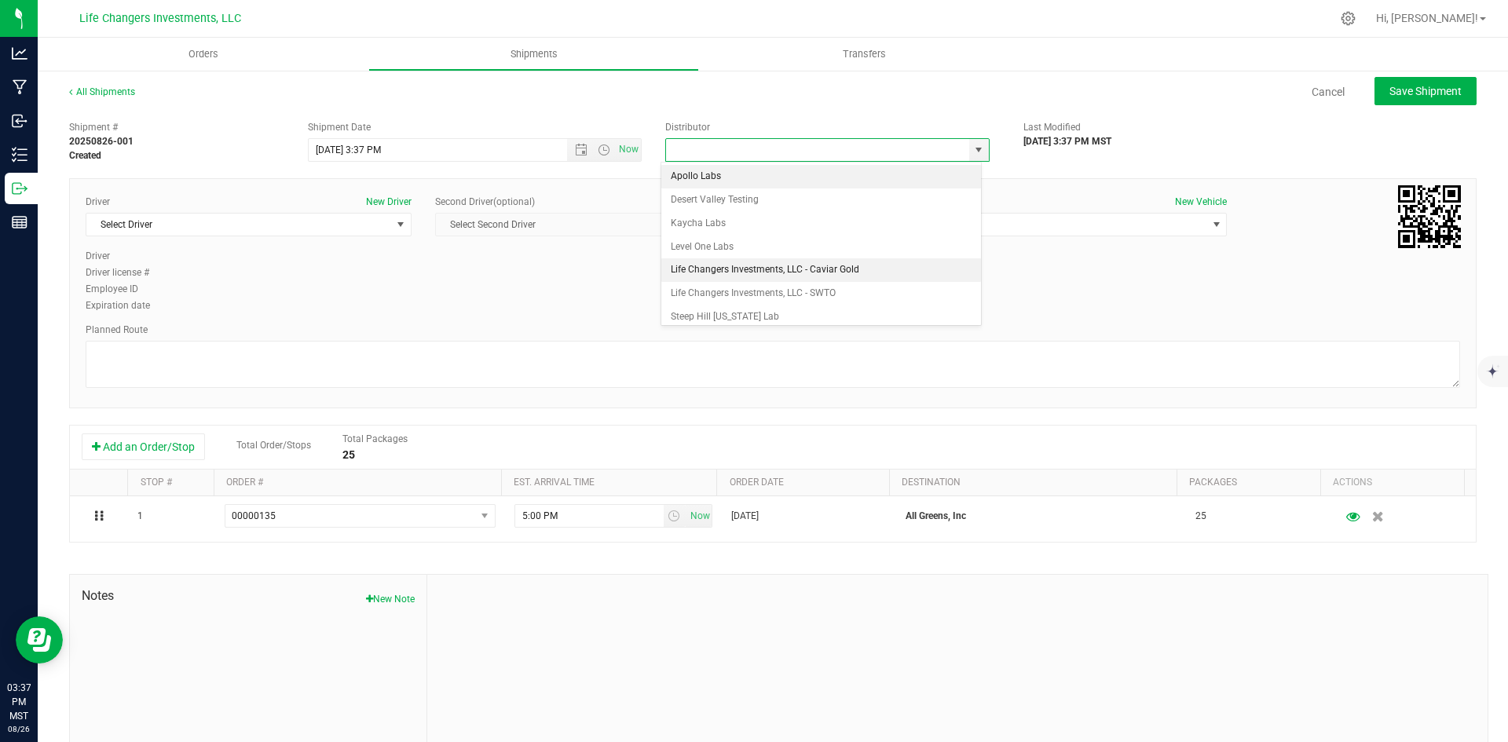
click at [719, 272] on li "Life Changers Investments, LLC - Caviar Gold" at bounding box center [821, 270] width 320 height 24
type input "Life Changers Investments, LLC - Caviar Gold"
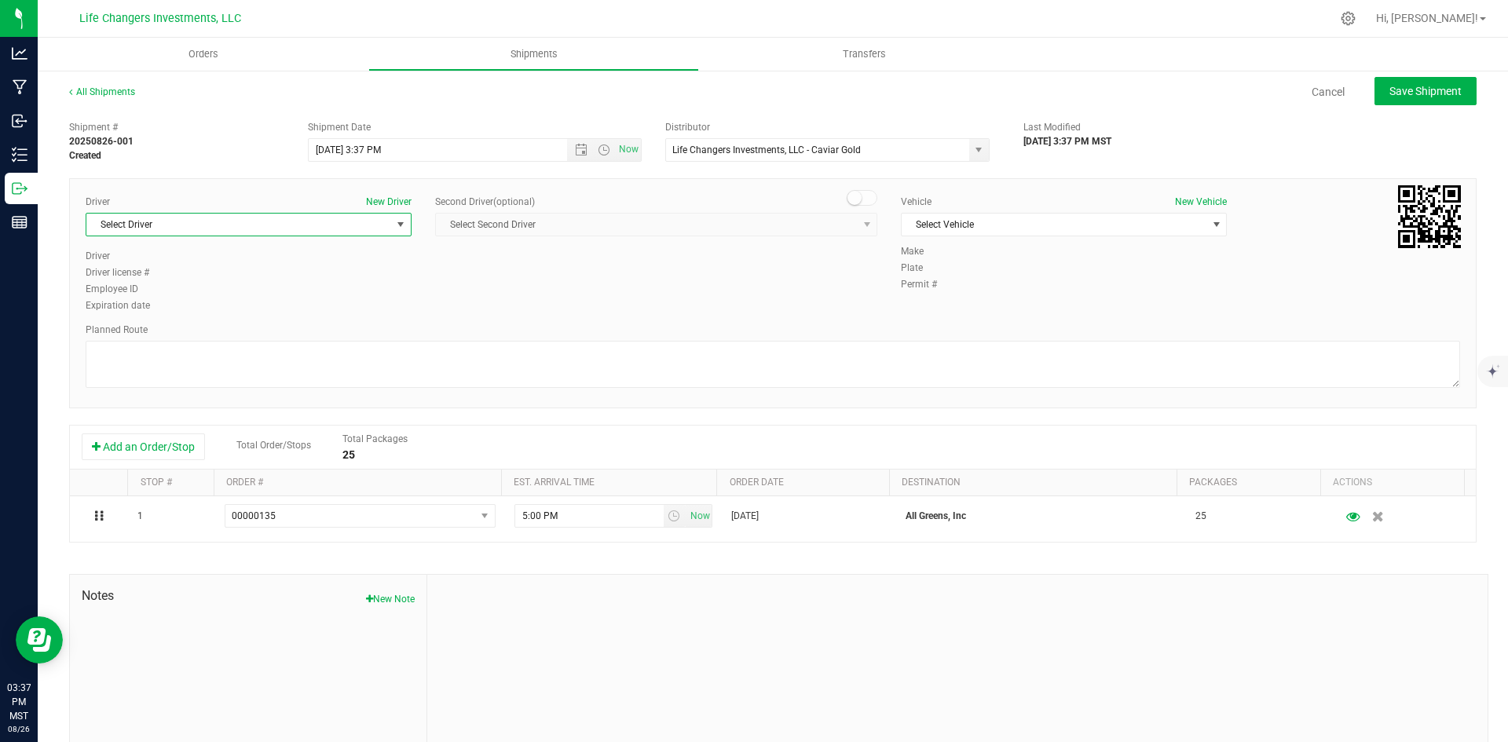
click at [394, 225] on span "select" at bounding box center [400, 224] width 13 height 13
click at [264, 332] on li "[PERSON_NAME]" at bounding box center [246, 337] width 321 height 24
click at [1210, 227] on span "select" at bounding box center [1216, 224] width 13 height 13
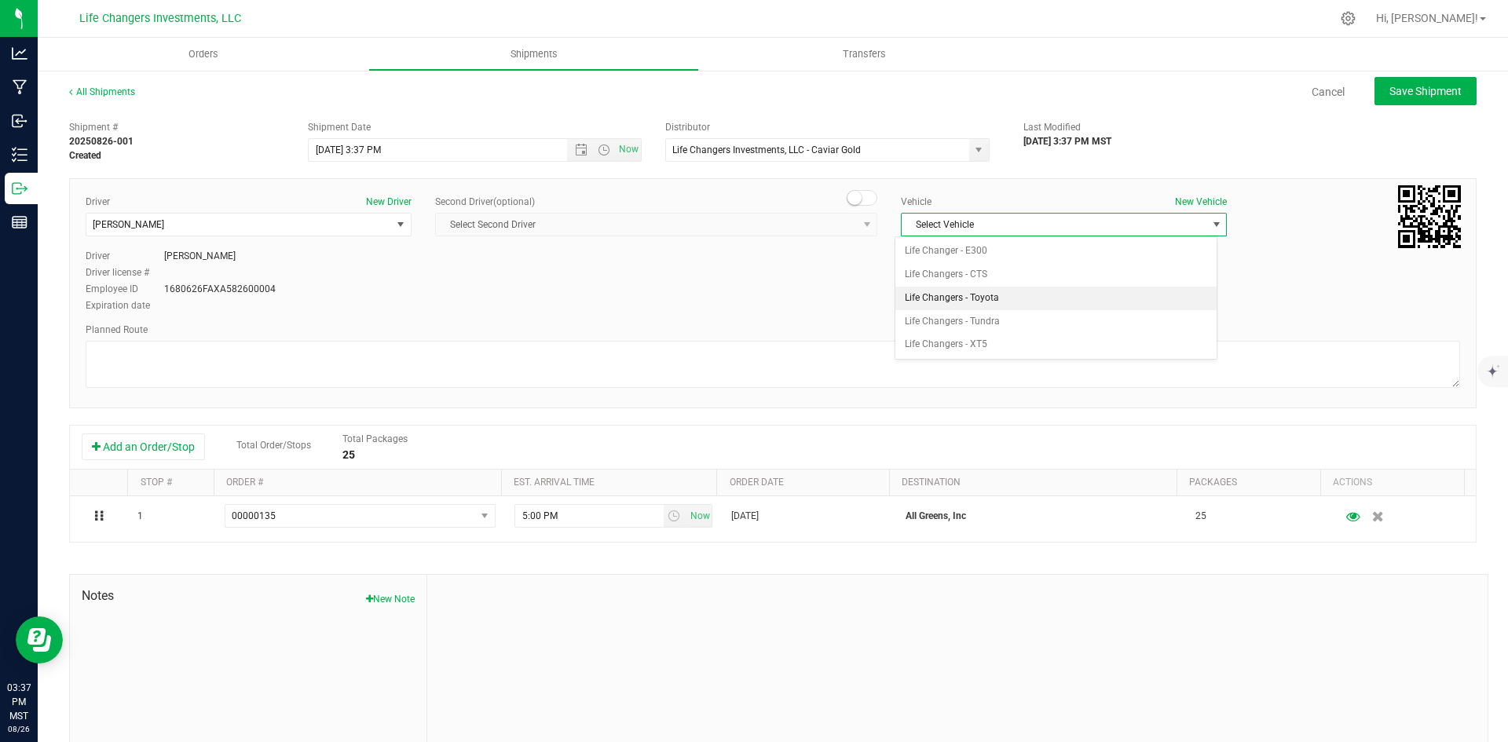
click at [1018, 302] on li "Life Changers - Toyota" at bounding box center [1055, 299] width 321 height 24
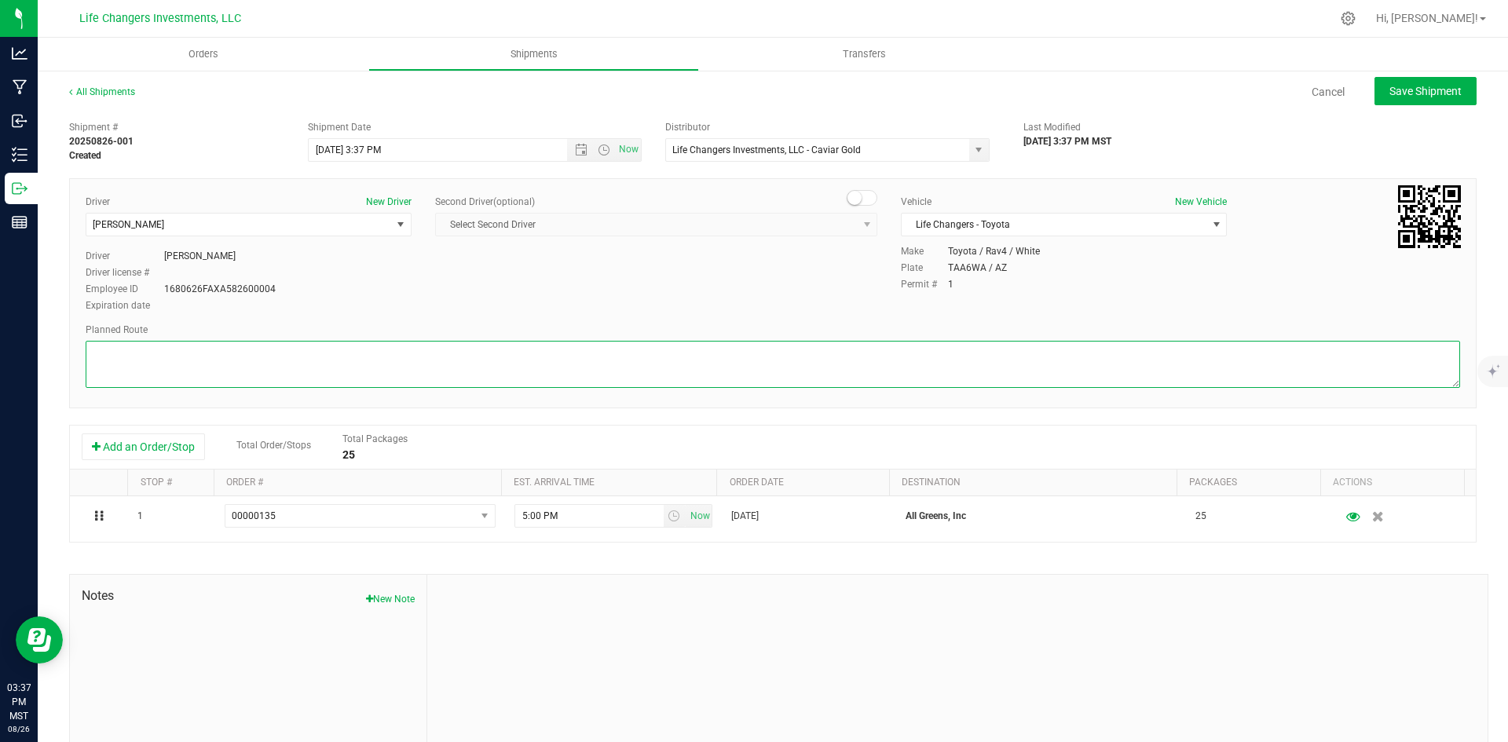
click at [1123, 343] on textarea at bounding box center [773, 364] width 1374 height 47
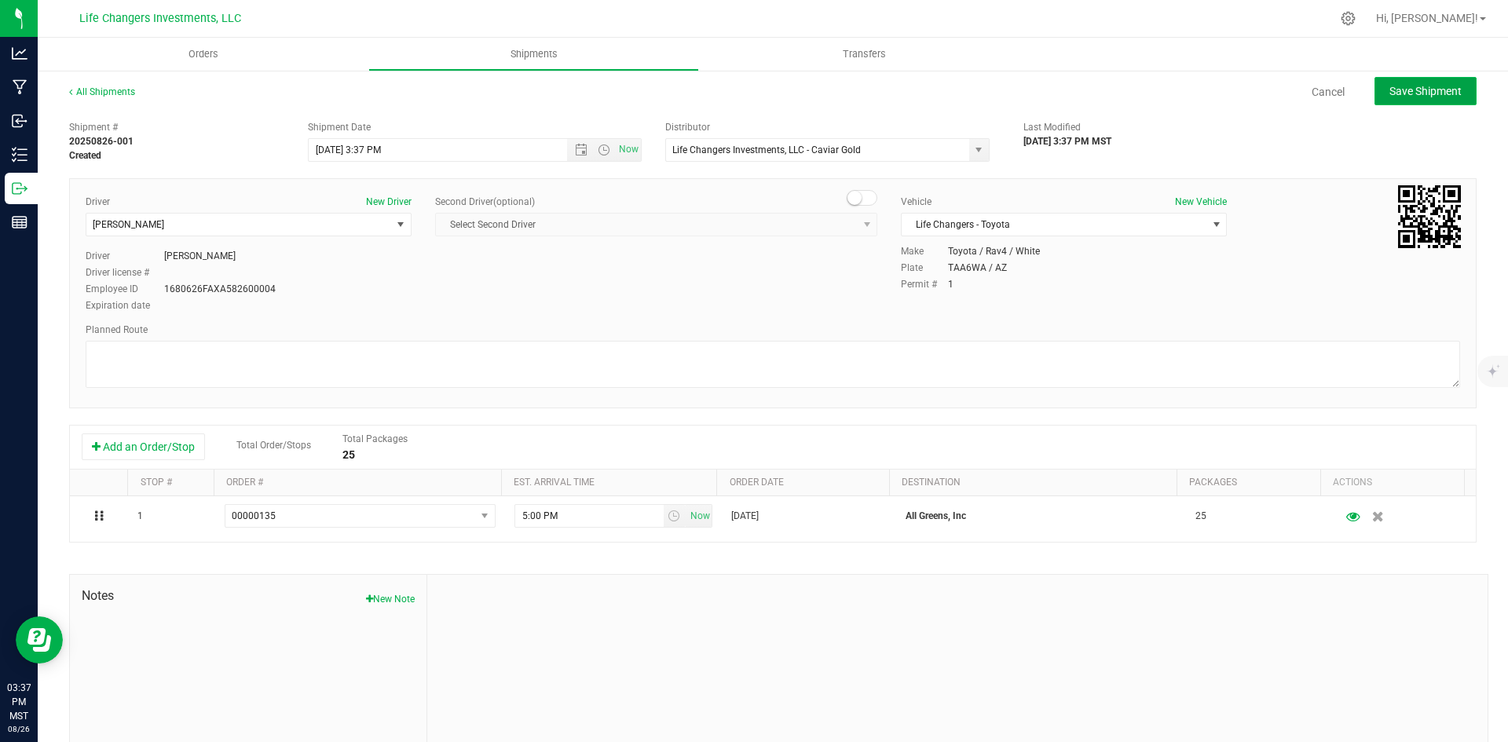
click at [1427, 85] on span "Save Shipment" at bounding box center [1425, 91] width 72 height 13
type input "[DATE] 10:37 PM"
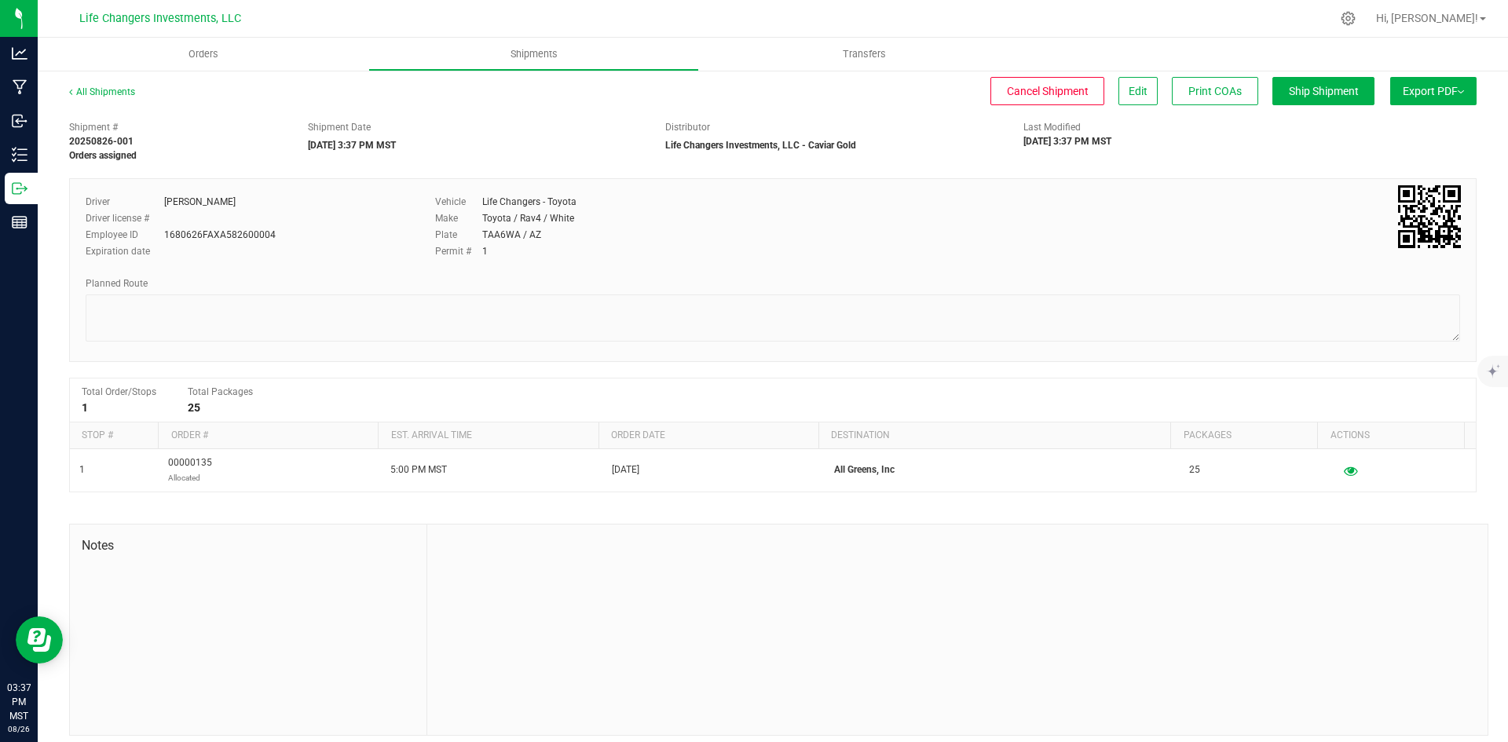
click at [1457, 90] on img at bounding box center [1460, 91] width 6 height 3
click at [1419, 119] on li "Manifest by Package ID" at bounding box center [1428, 126] width 159 height 24
